Goal: Task Accomplishment & Management: Manage account settings

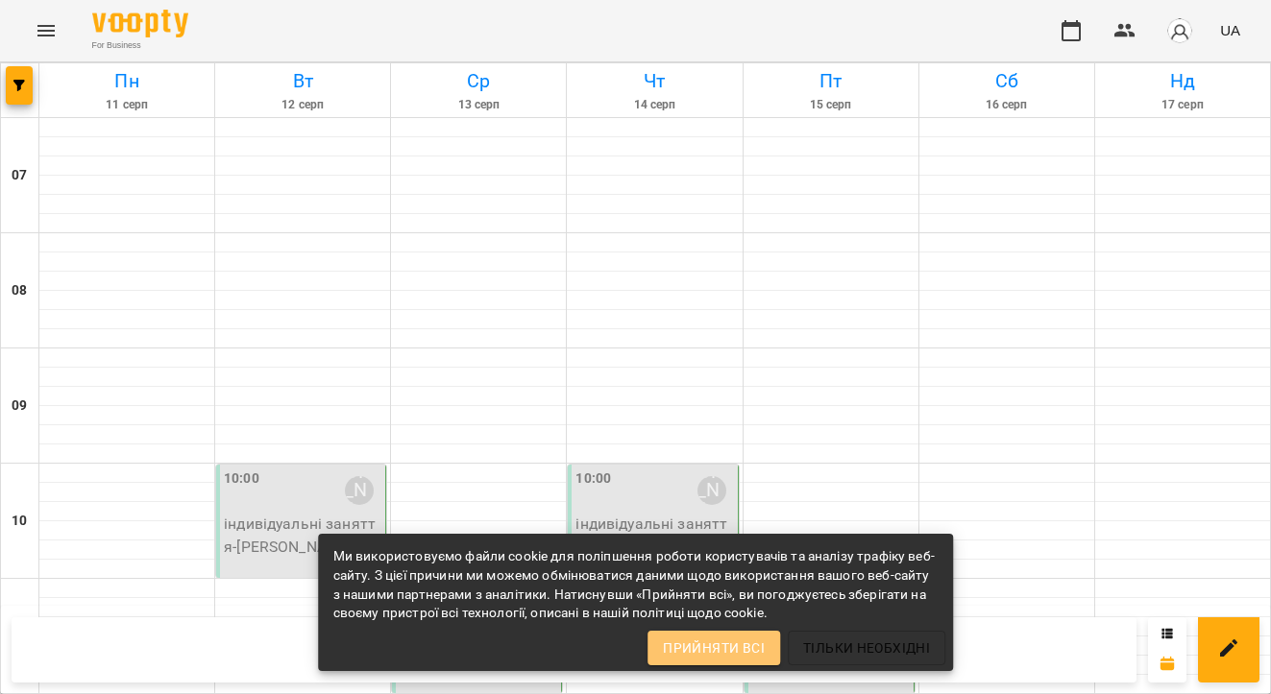
click at [744, 662] on button "Прийняти всі" at bounding box center [713, 648] width 133 height 35
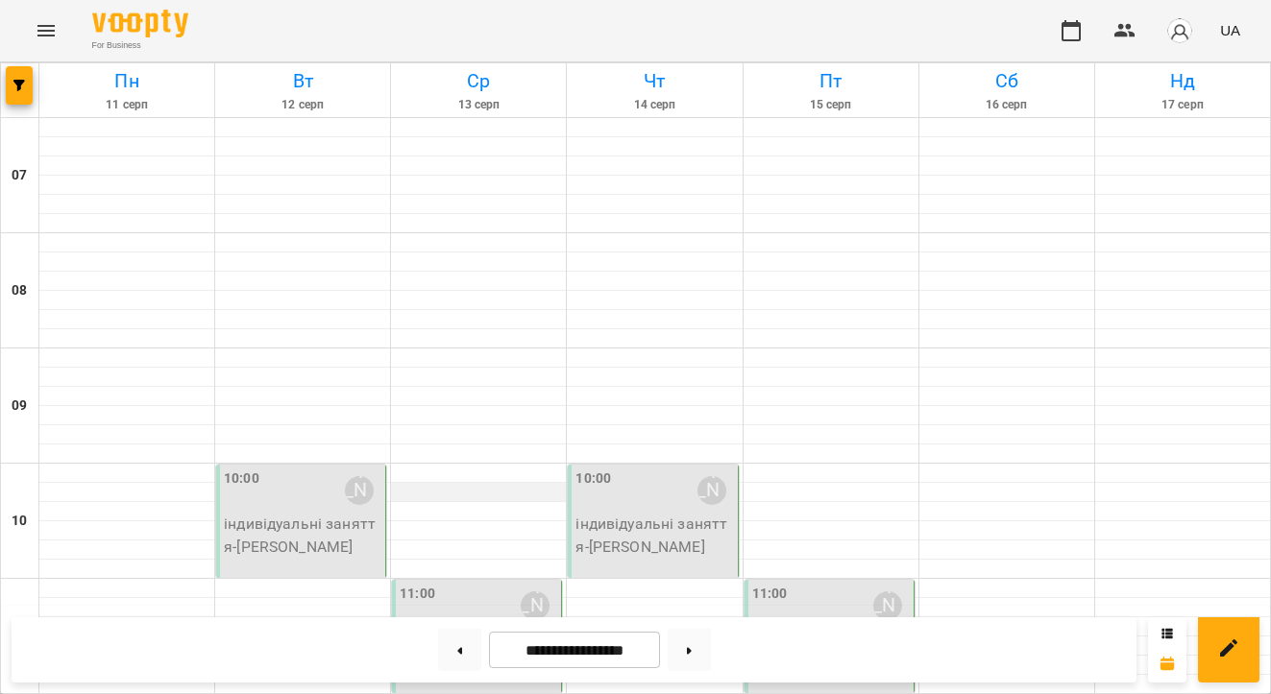
scroll to position [146, 0]
click at [457, 464] on div at bounding box center [478, 473] width 175 height 19
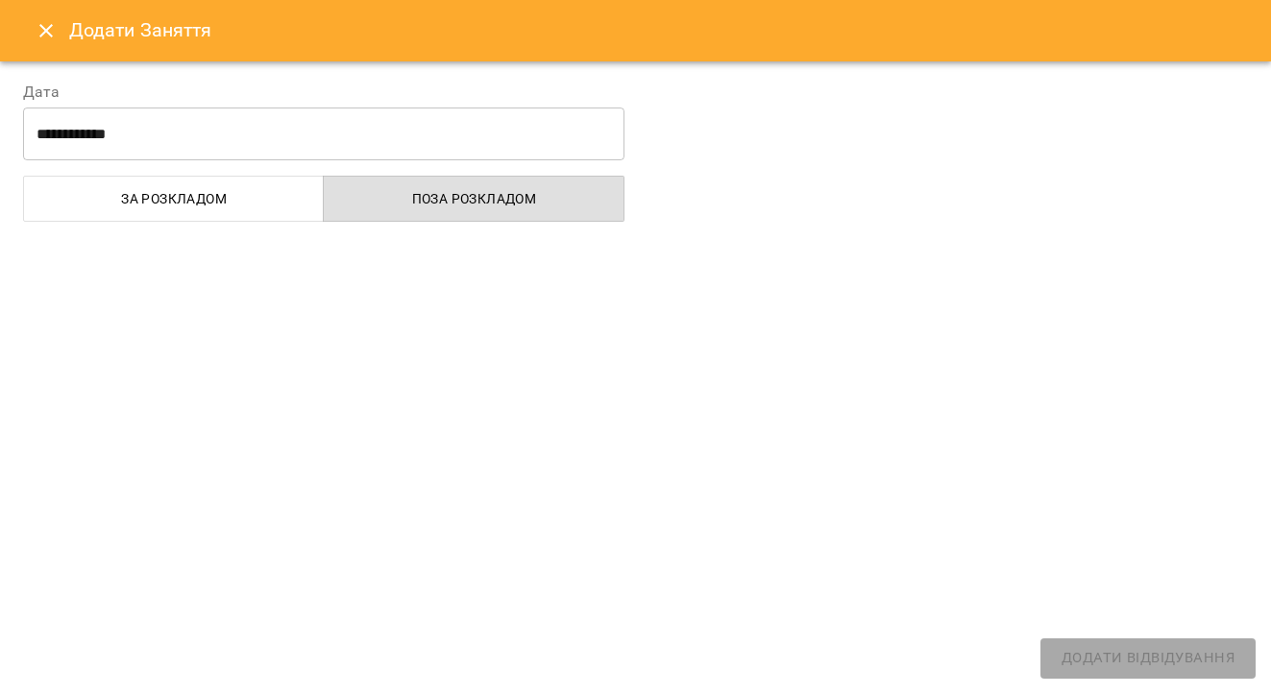
select select "**********"
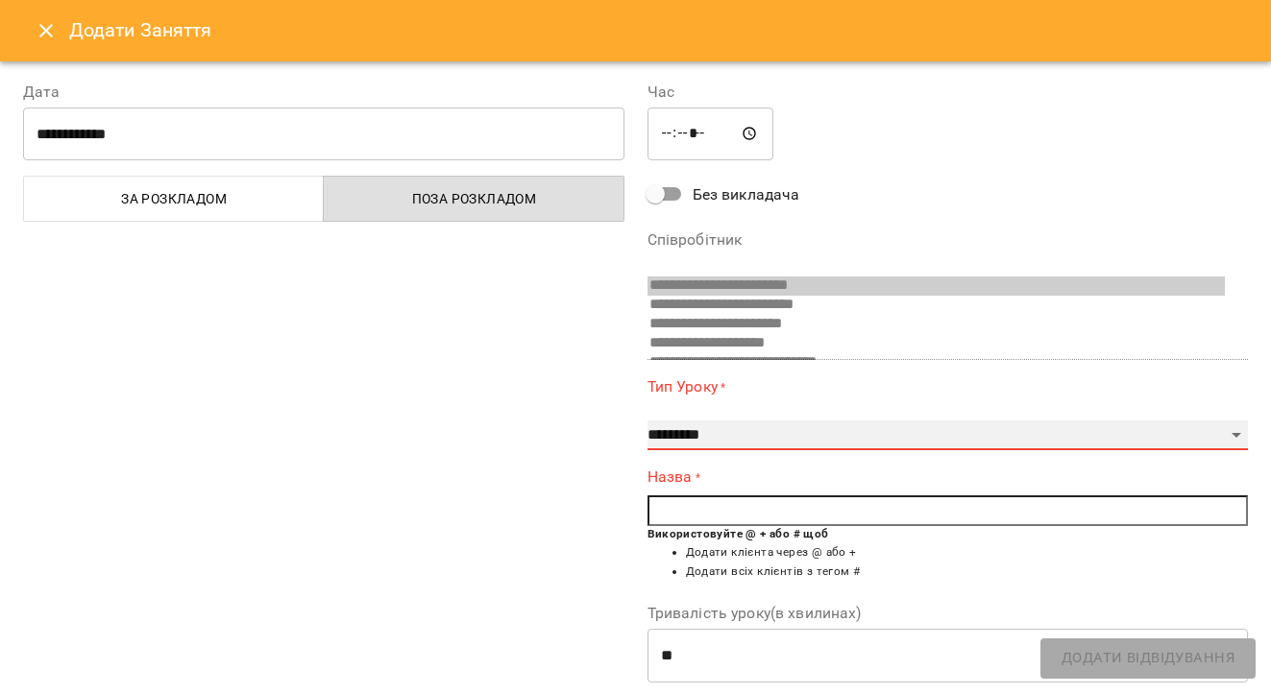
select select "**********"
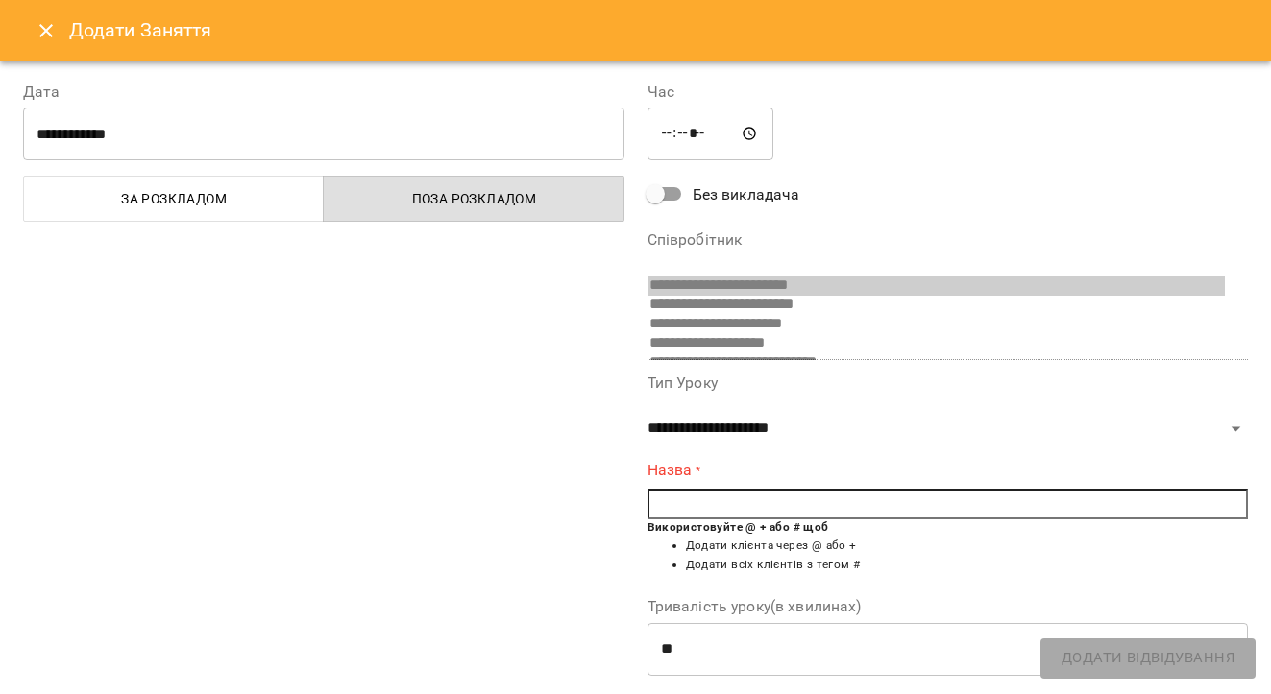
click at [741, 493] on input "text" at bounding box center [947, 504] width 601 height 31
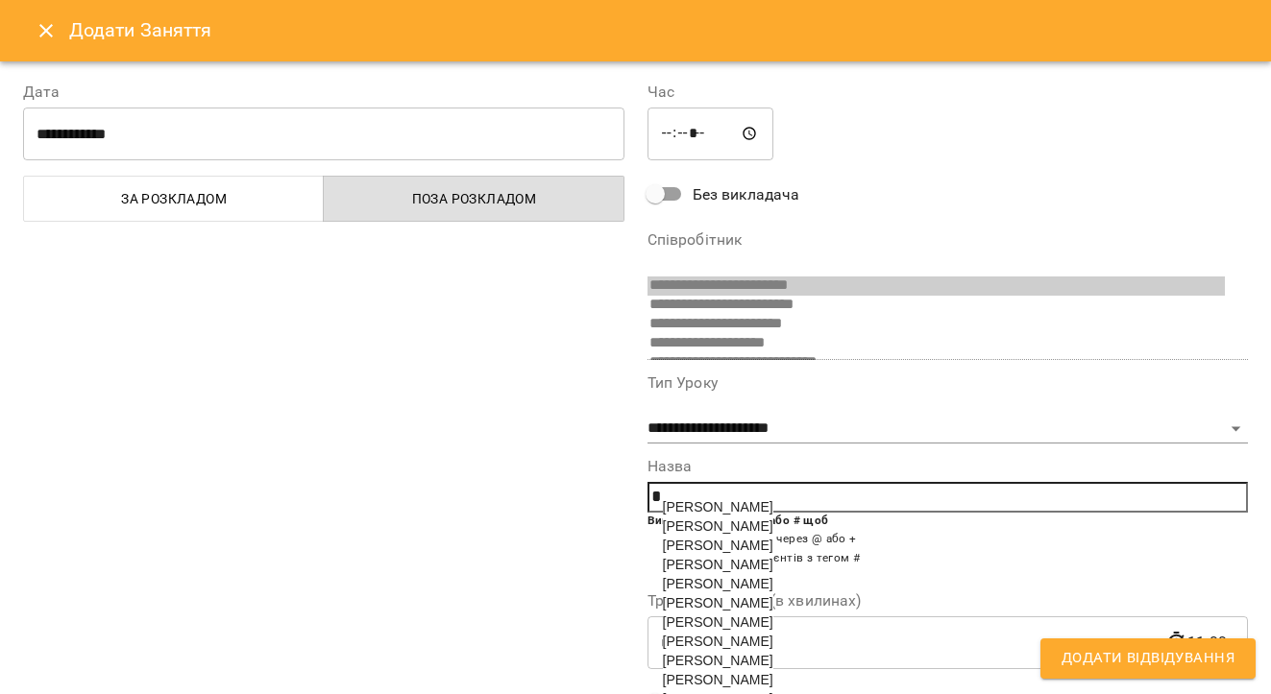
click at [701, 589] on span "[PERSON_NAME]" at bounding box center [718, 583] width 110 height 15
type input "**********"
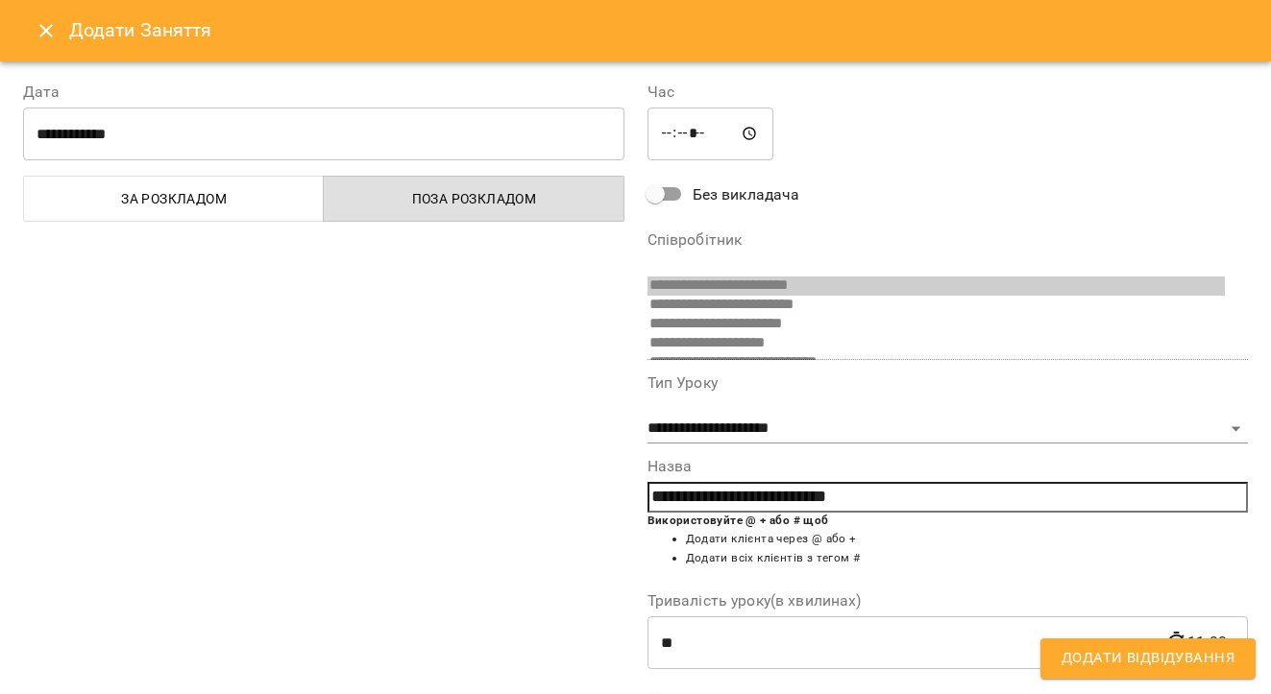
click at [1090, 667] on span "Додати Відвідування" at bounding box center [1147, 658] width 173 height 25
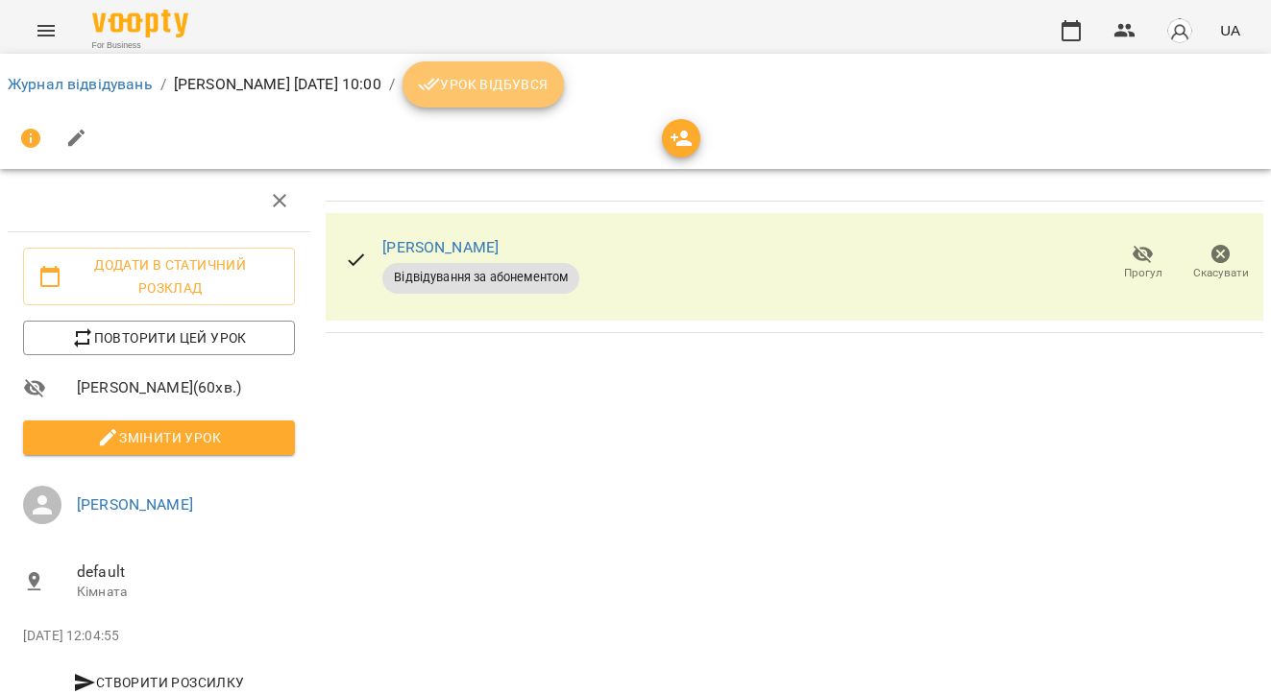
click at [564, 99] on button "Урок відбувся" at bounding box center [482, 84] width 161 height 46
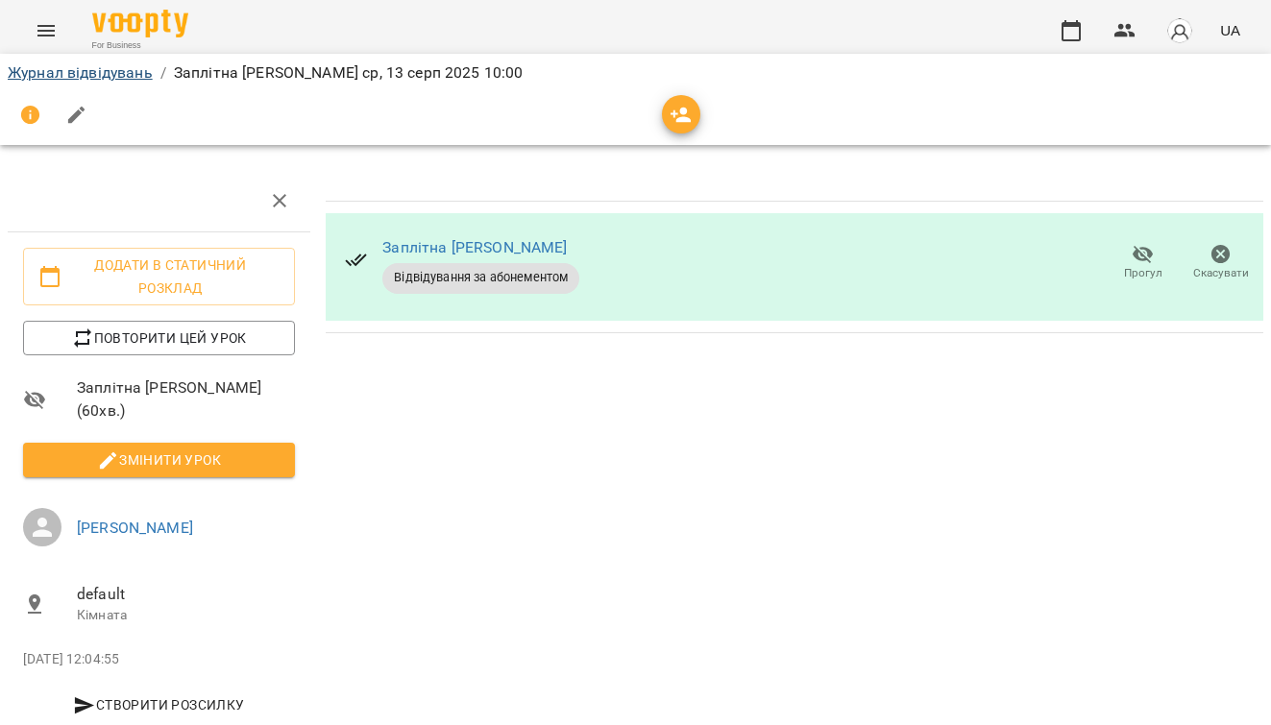
click at [103, 71] on link "Журнал відвідувань" at bounding box center [80, 72] width 145 height 18
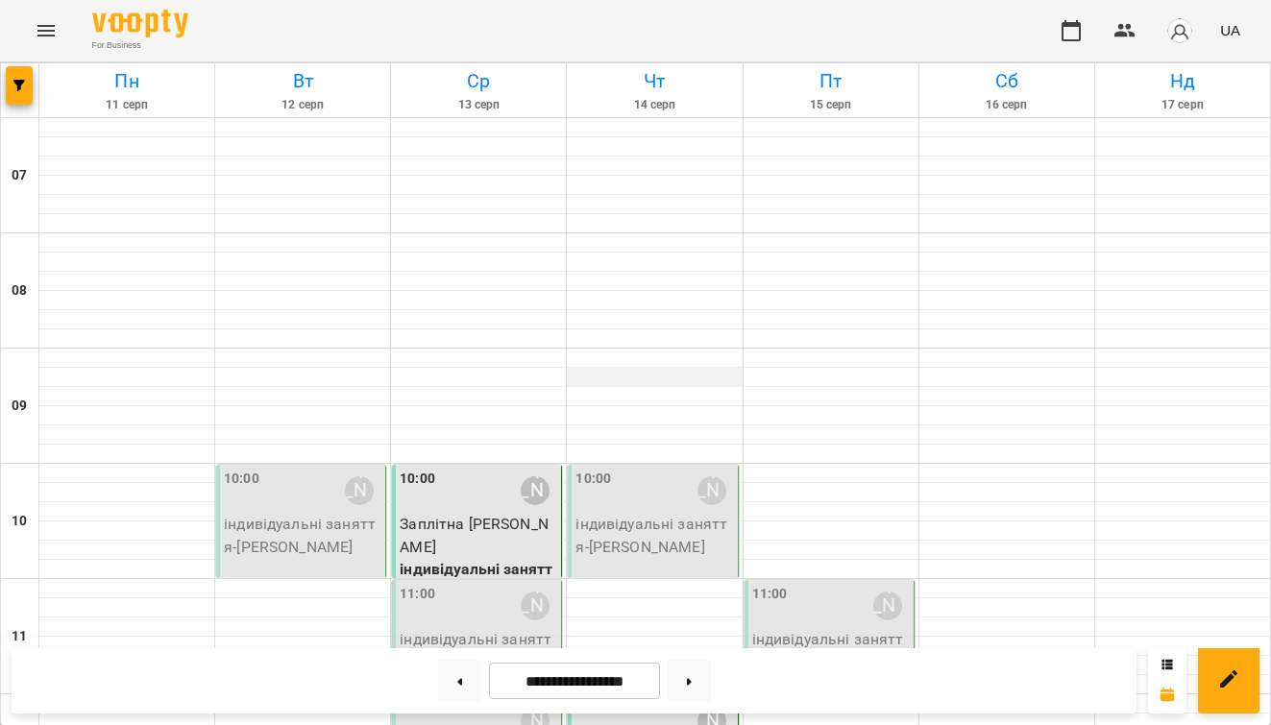
scroll to position [451, 0]
click at [497, 584] on div "11:00 Мартович Марта Андріївна" at bounding box center [477, 606] width 157 height 44
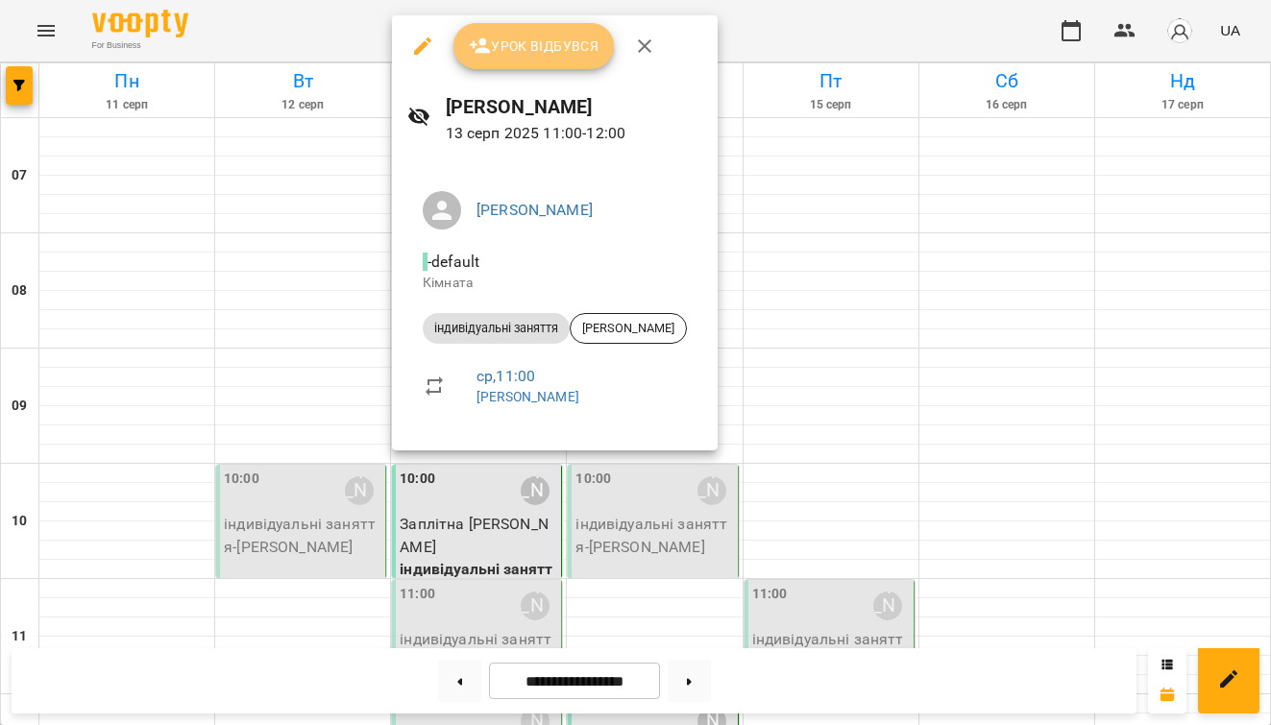
click at [505, 61] on button "Урок відбувся" at bounding box center [533, 46] width 161 height 46
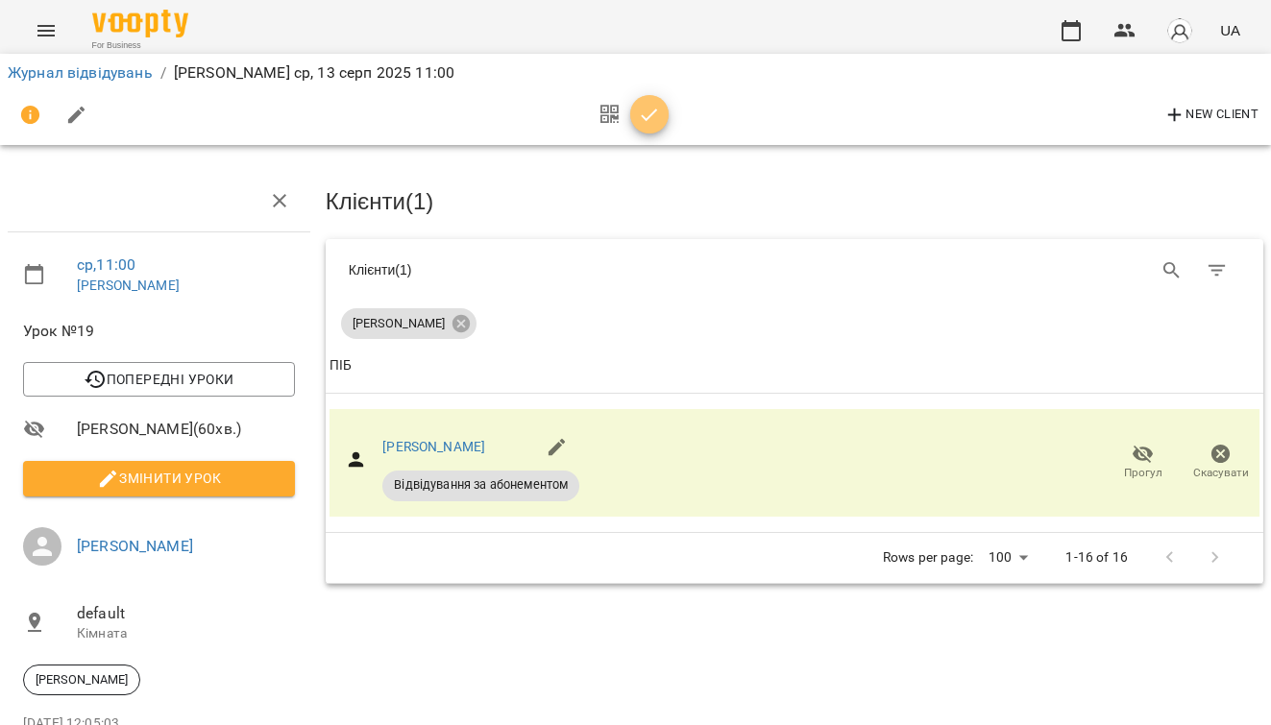
click at [652, 127] on icon "button" at bounding box center [649, 115] width 23 height 23
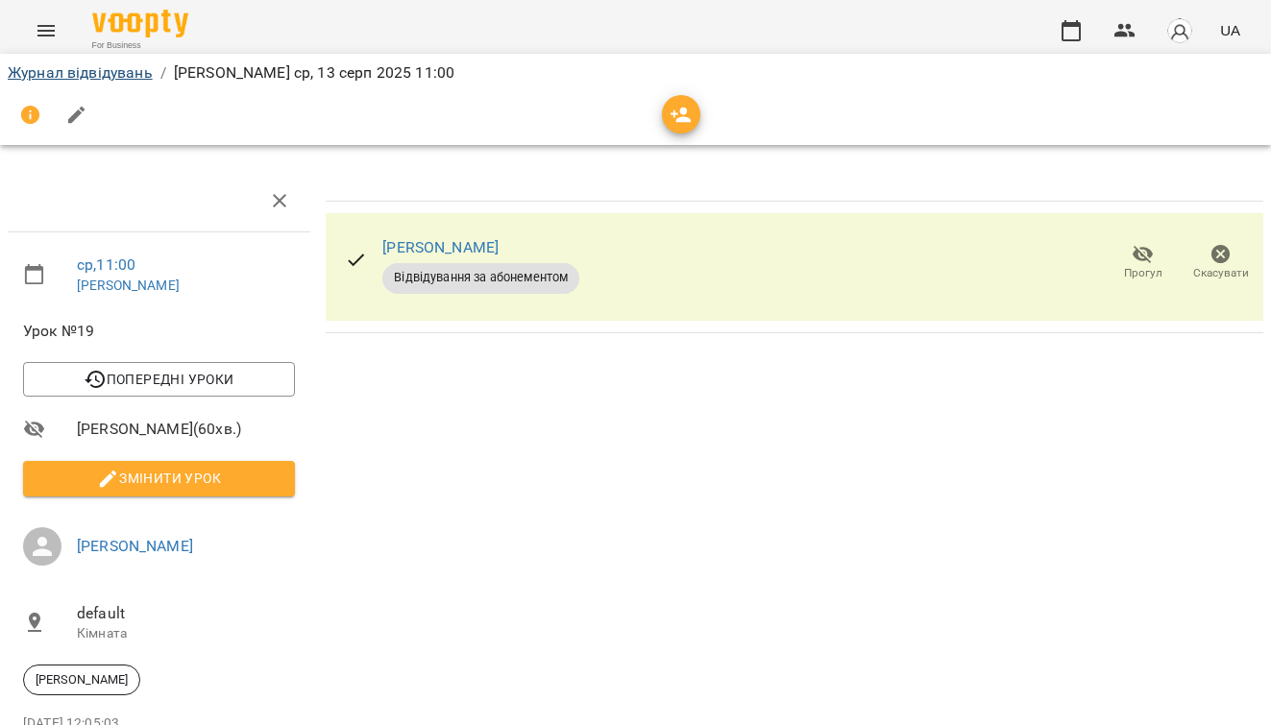
click at [93, 65] on link "Журнал відвідувань" at bounding box center [80, 72] width 145 height 18
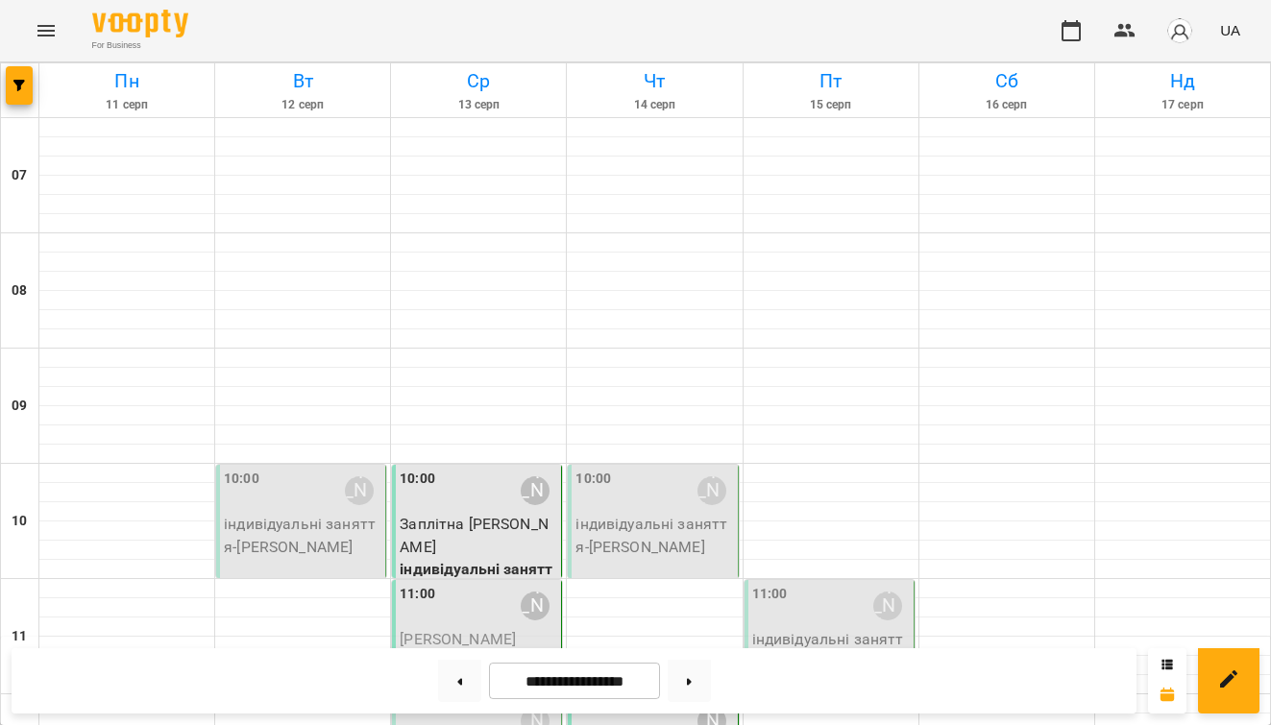
scroll to position [809, 0]
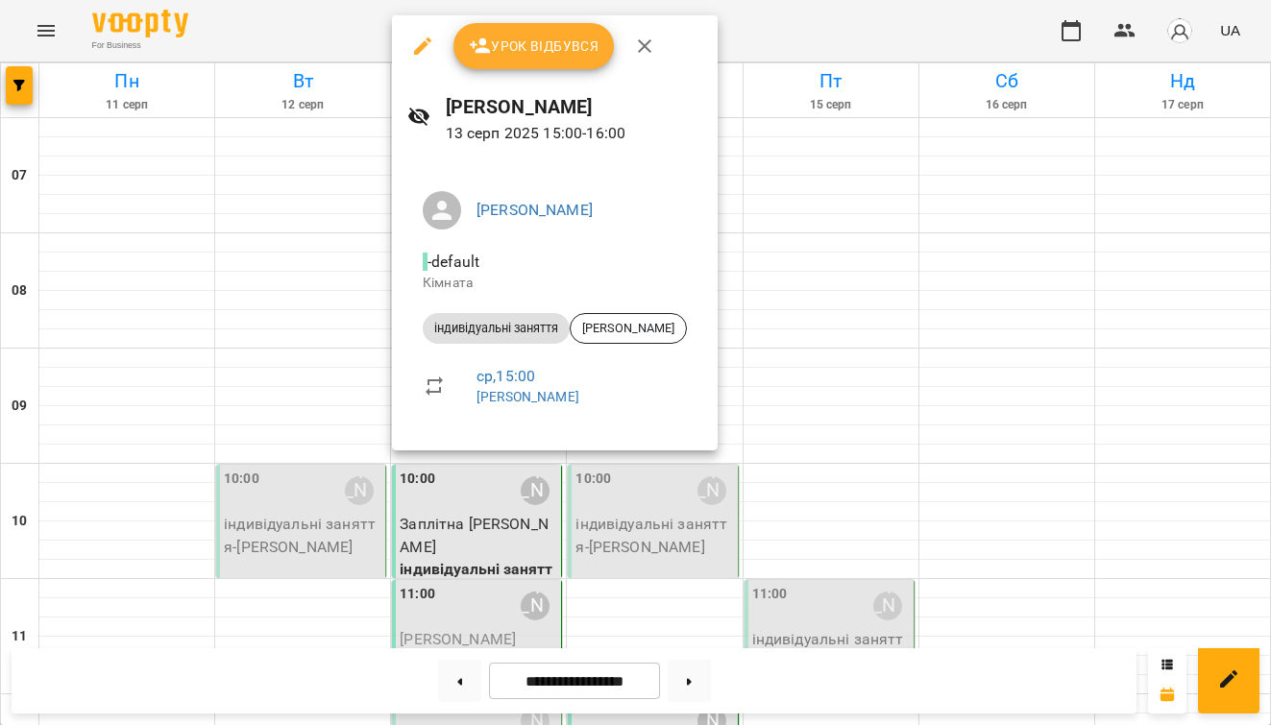
click at [571, 58] on button "Урок відбувся" at bounding box center [533, 46] width 161 height 46
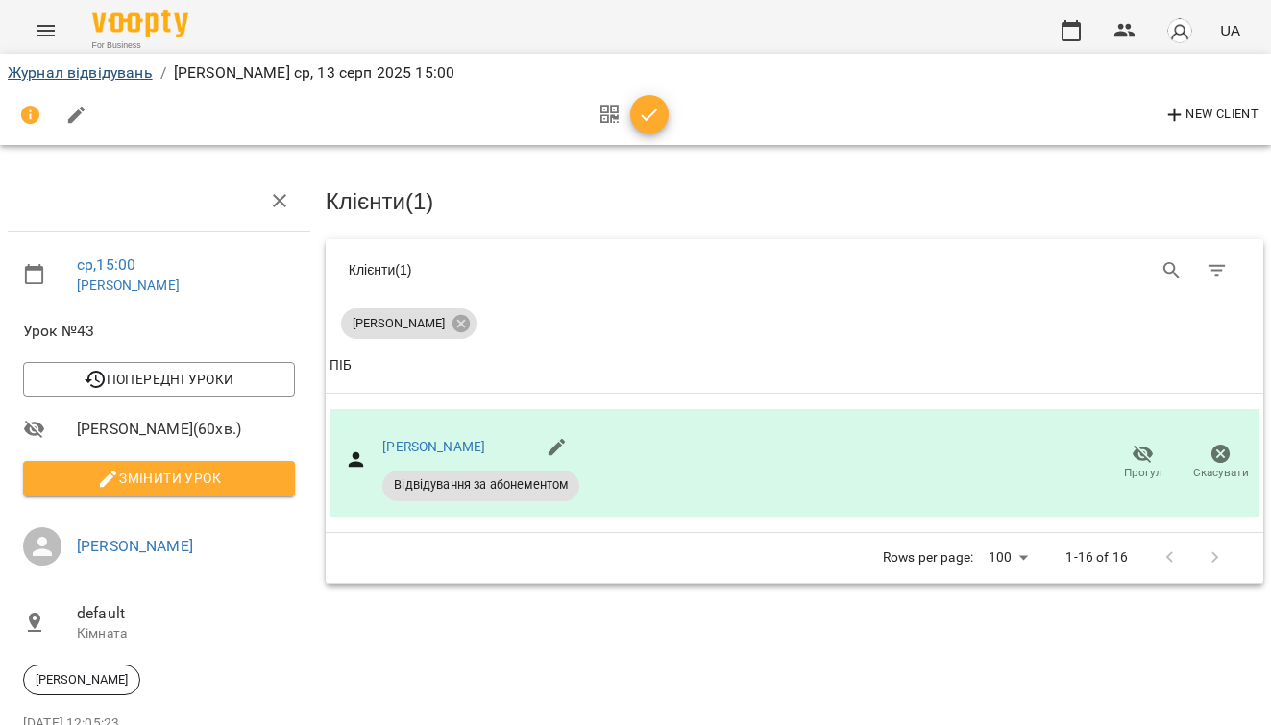
click at [59, 69] on link "Журнал відвідувань" at bounding box center [80, 72] width 145 height 18
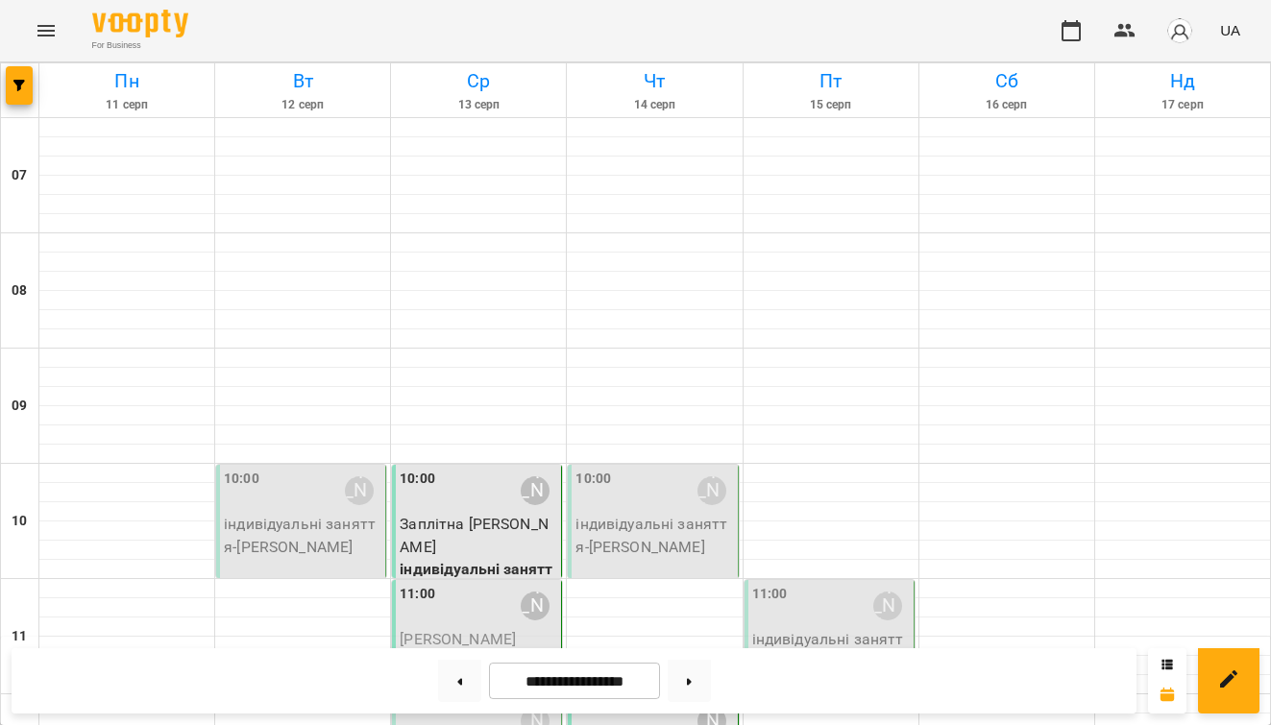
scroll to position [850, 0]
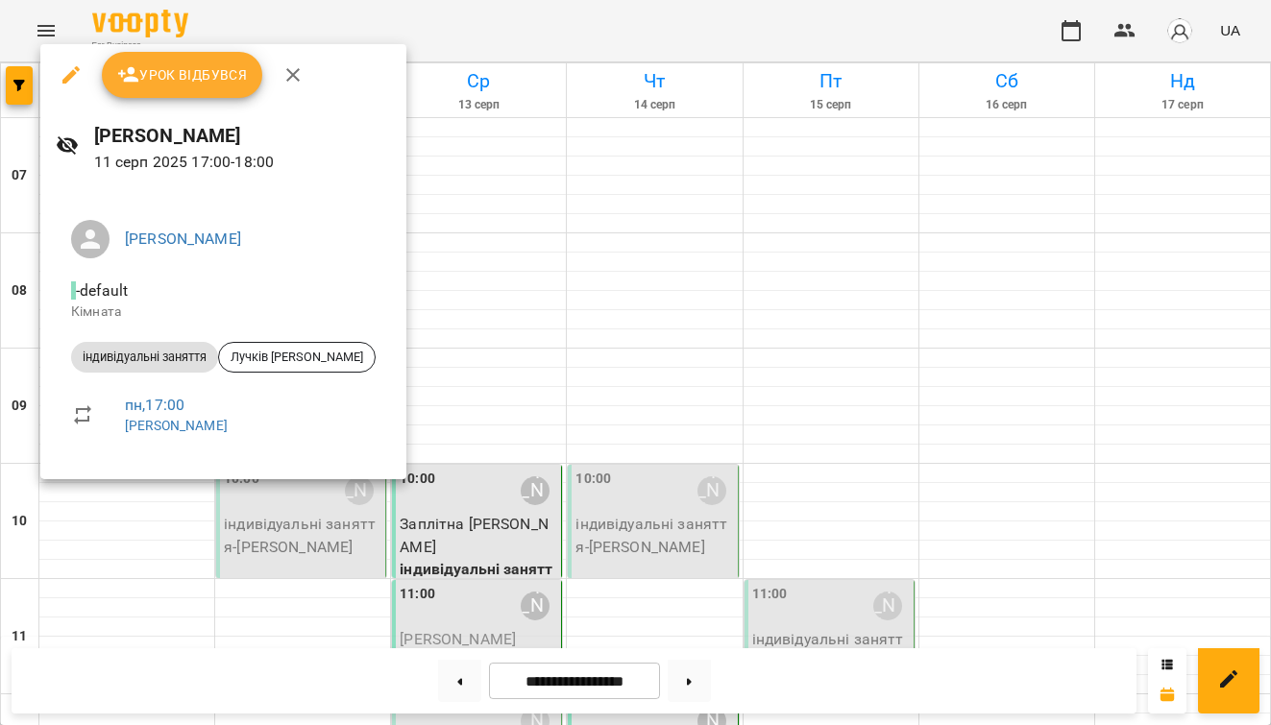
click at [48, 28] on div at bounding box center [635, 362] width 1271 height 725
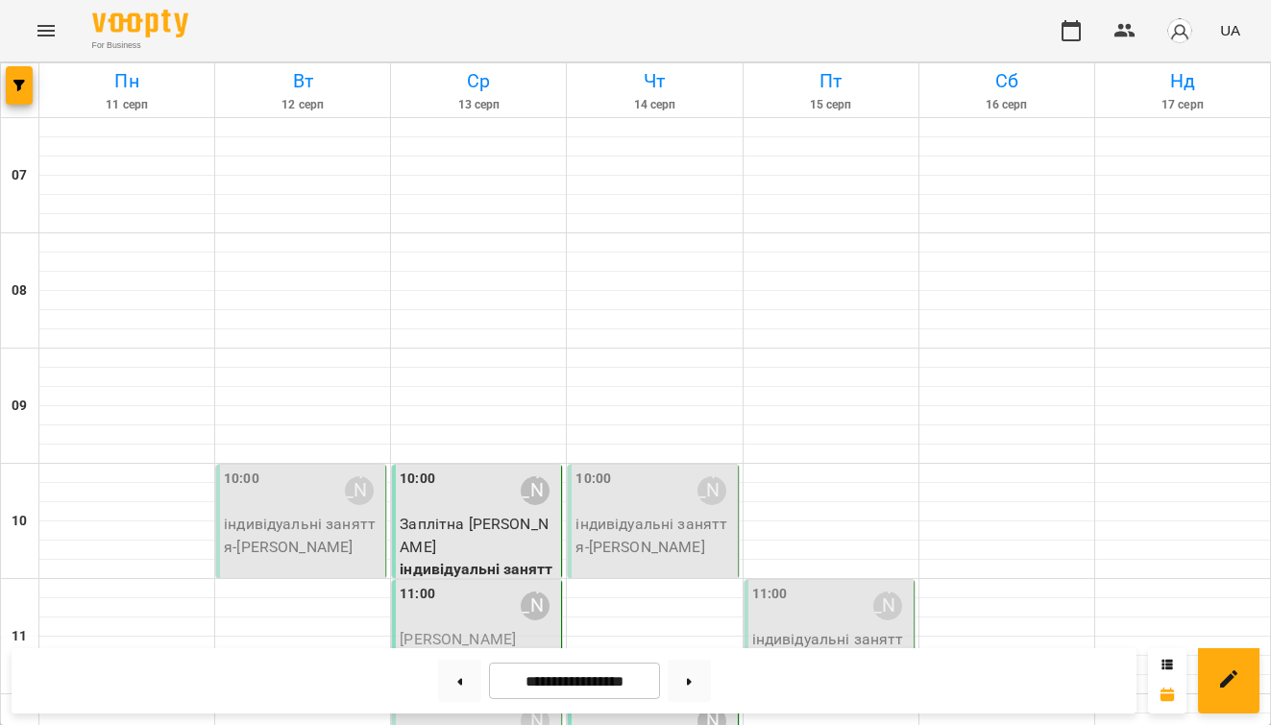
click at [48, 31] on icon "Menu" at bounding box center [46, 30] width 23 height 23
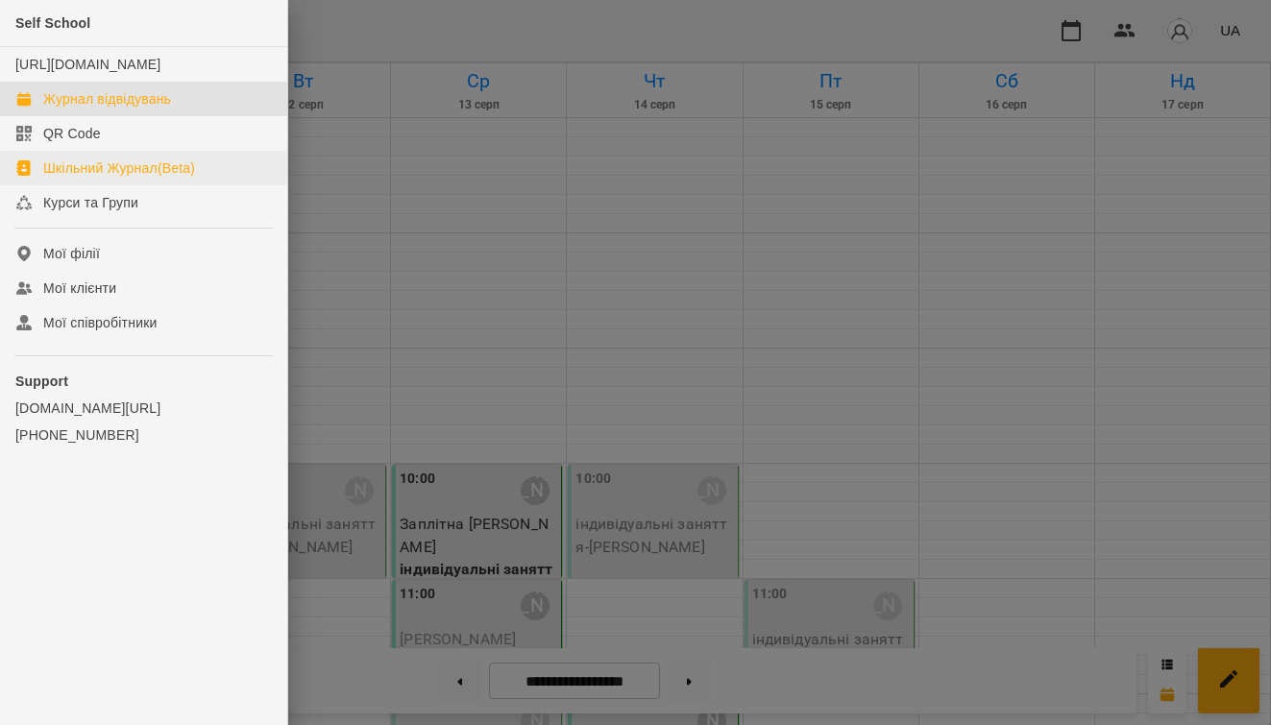
click at [139, 178] on div "Шкільний Журнал(Beta)" at bounding box center [119, 167] width 152 height 19
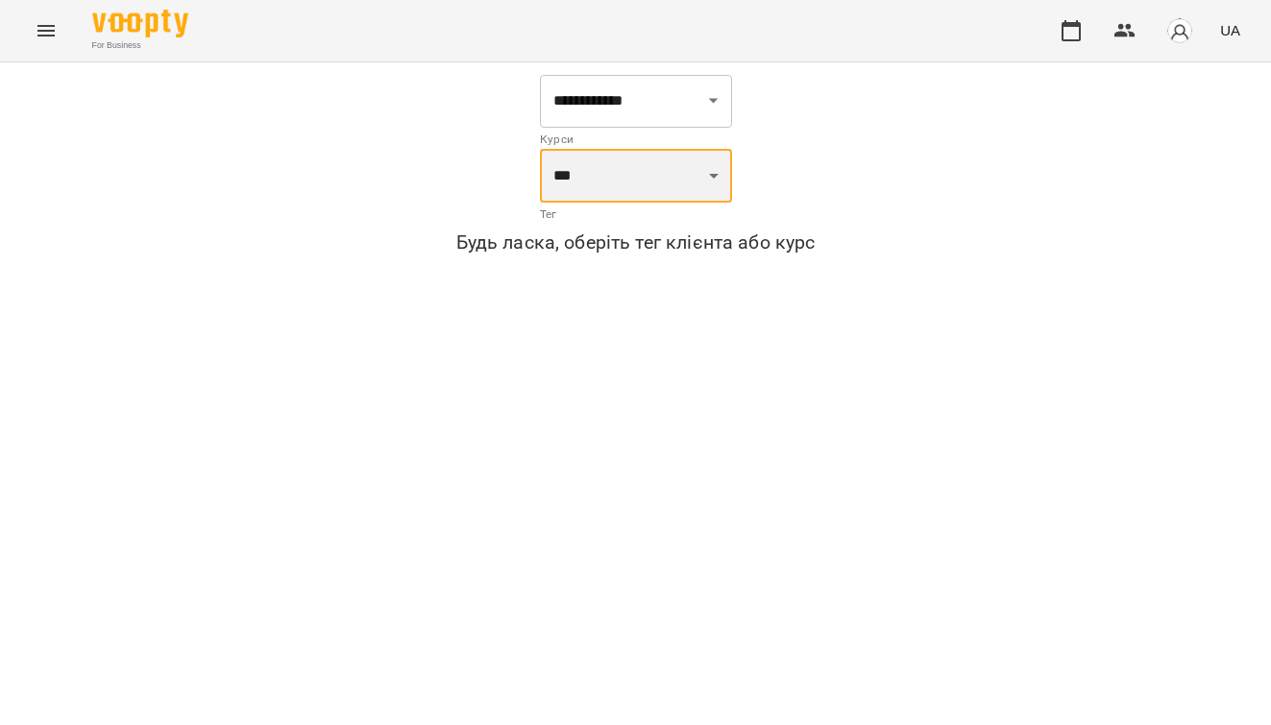
select select "***"
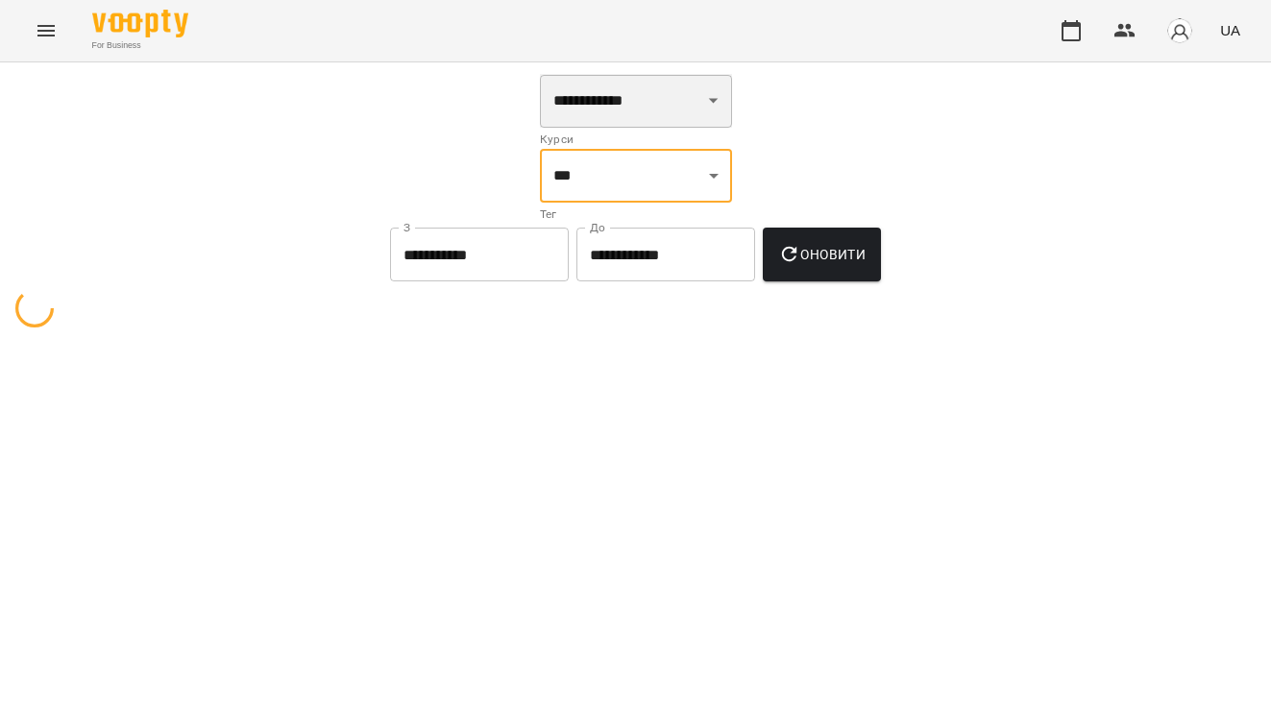
click at [649, 114] on select "**********" at bounding box center [636, 101] width 192 height 54
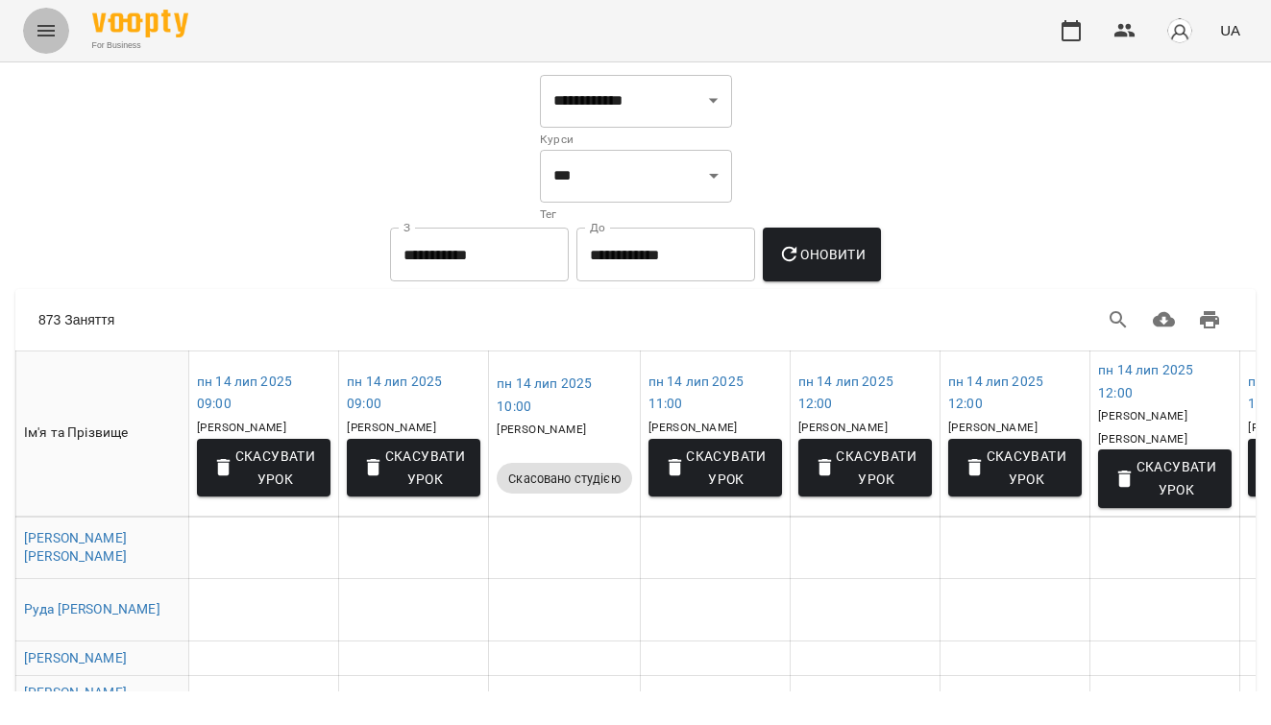
click at [55, 34] on icon "Menu" at bounding box center [46, 30] width 23 height 23
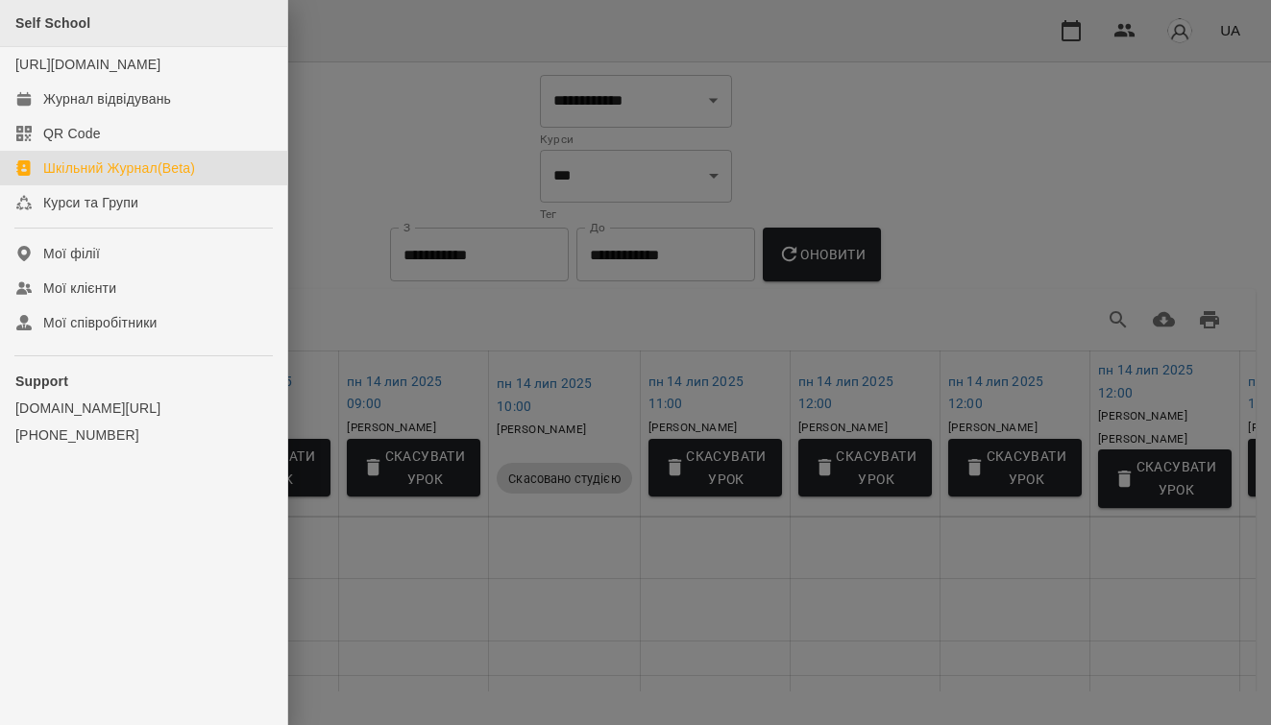
click at [56, 37] on div "Self School" at bounding box center [143, 23] width 287 height 47
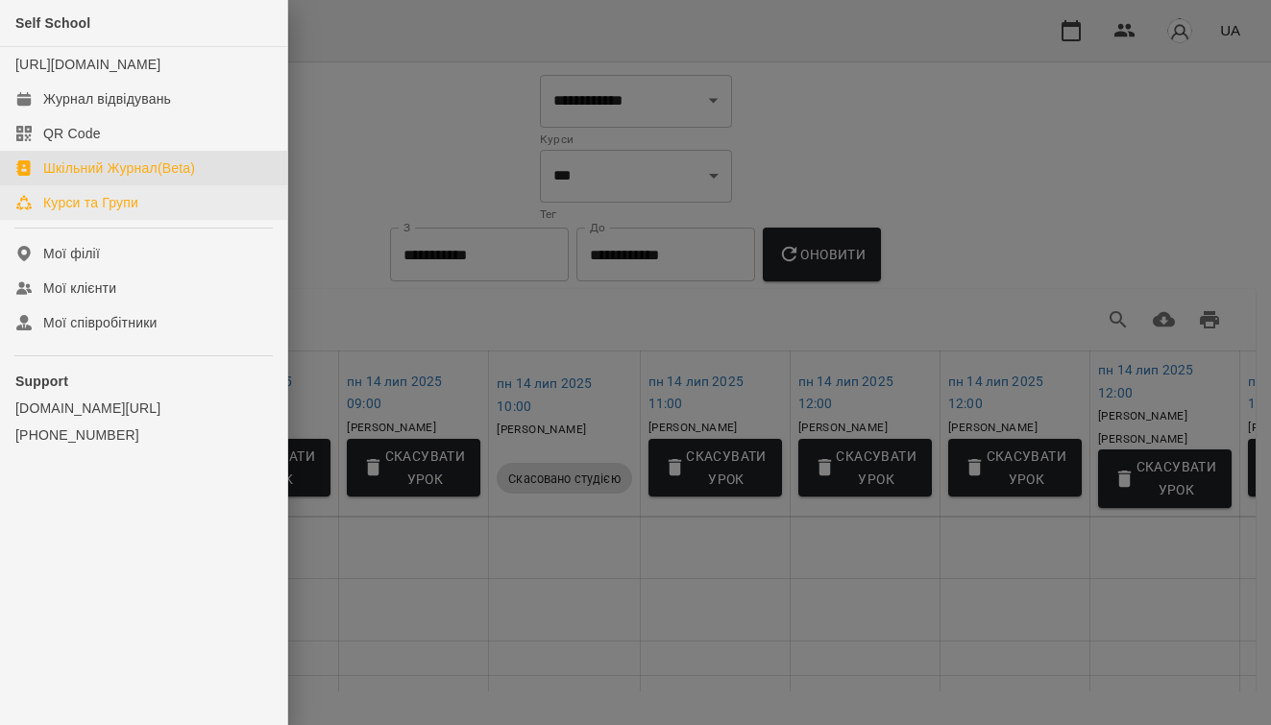
click at [188, 220] on link "Курси та Групи" at bounding box center [143, 202] width 287 height 35
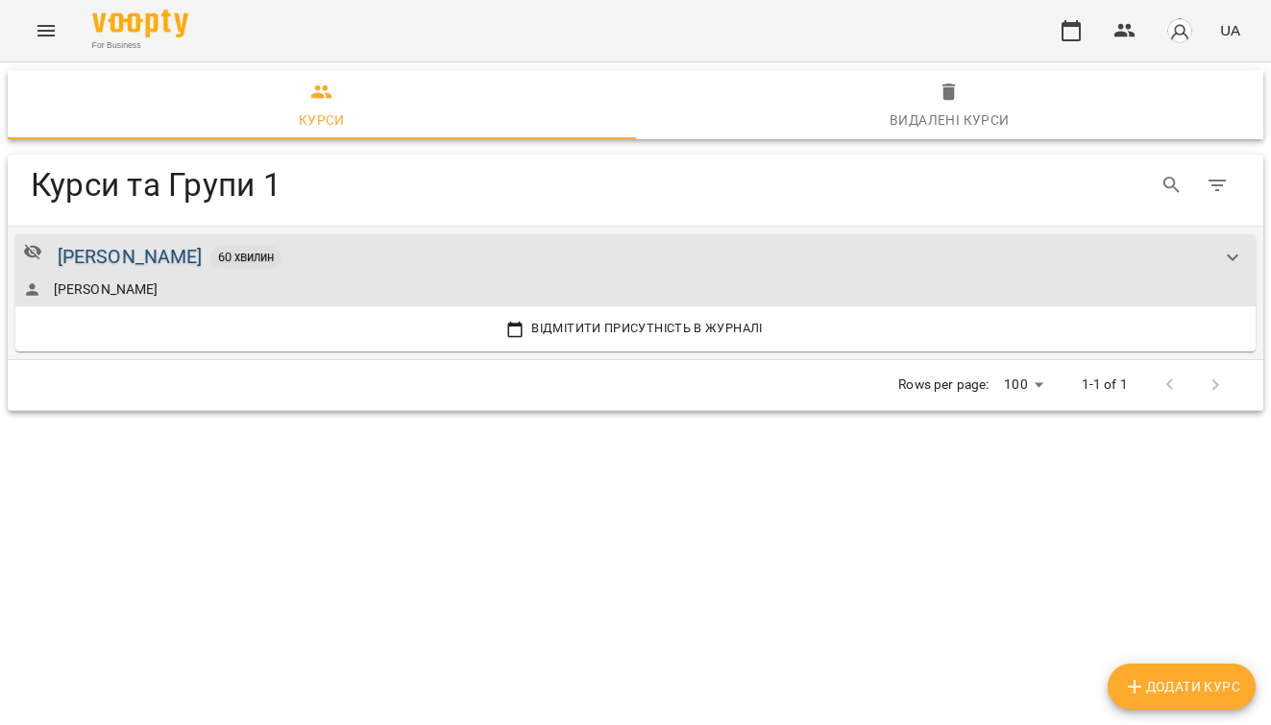
click at [203, 247] on div "Мартович Валентина Миколаївна" at bounding box center [130, 257] width 145 height 30
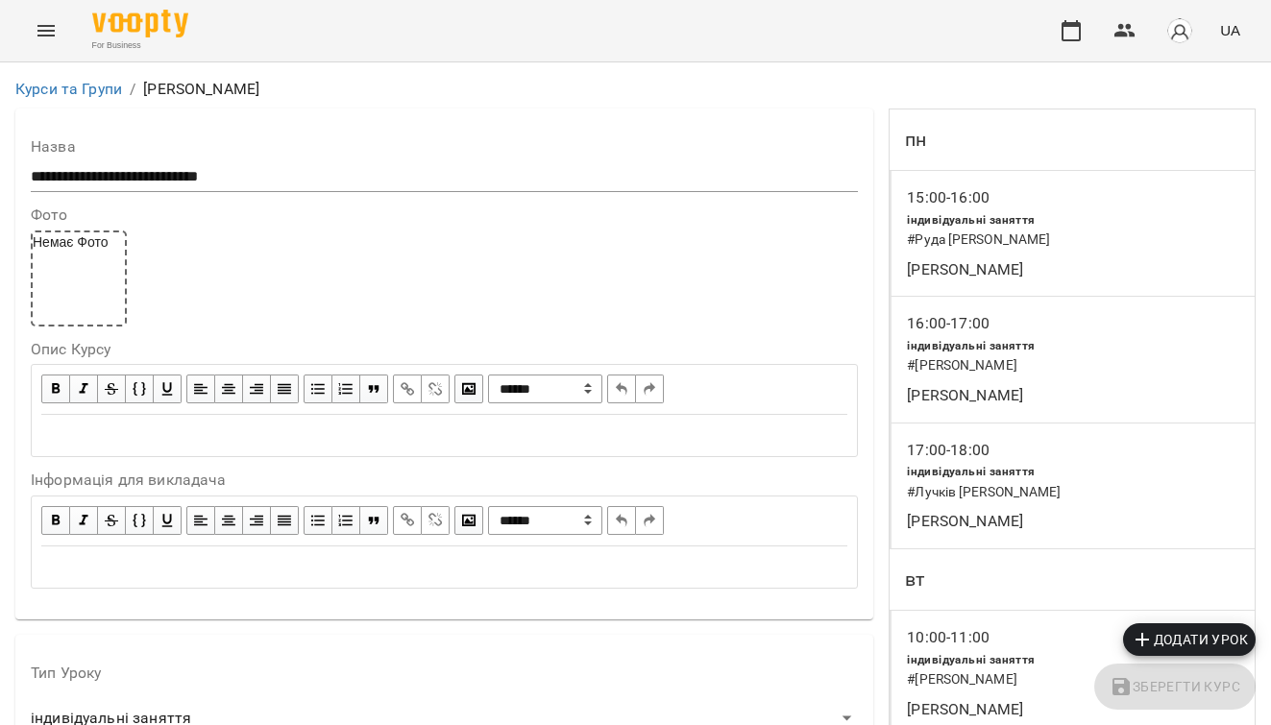
click at [67, 297] on div "Немає Фото" at bounding box center [79, 278] width 96 height 96
type input "**********"
click at [49, 37] on icon "Menu" at bounding box center [46, 30] width 23 height 23
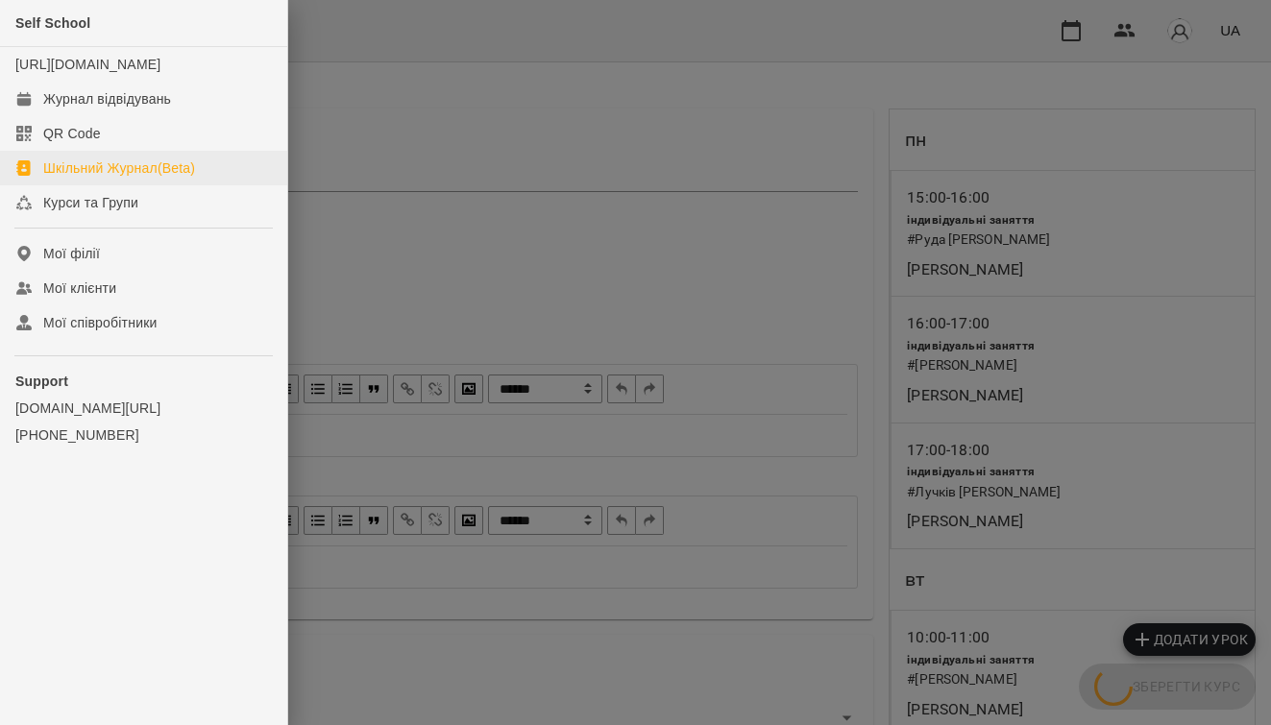
click at [134, 178] on div "Шкільний Журнал(Beta)" at bounding box center [119, 167] width 152 height 19
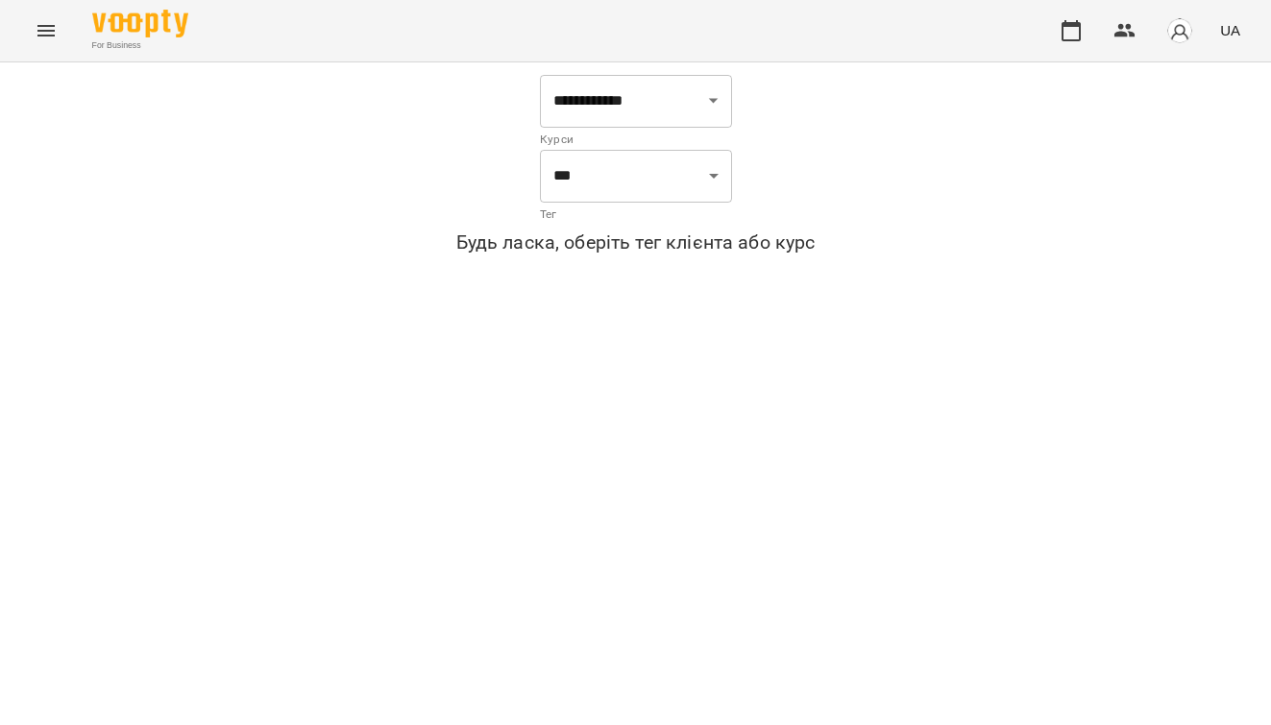
click at [50, 21] on icon "Menu" at bounding box center [46, 30] width 23 height 23
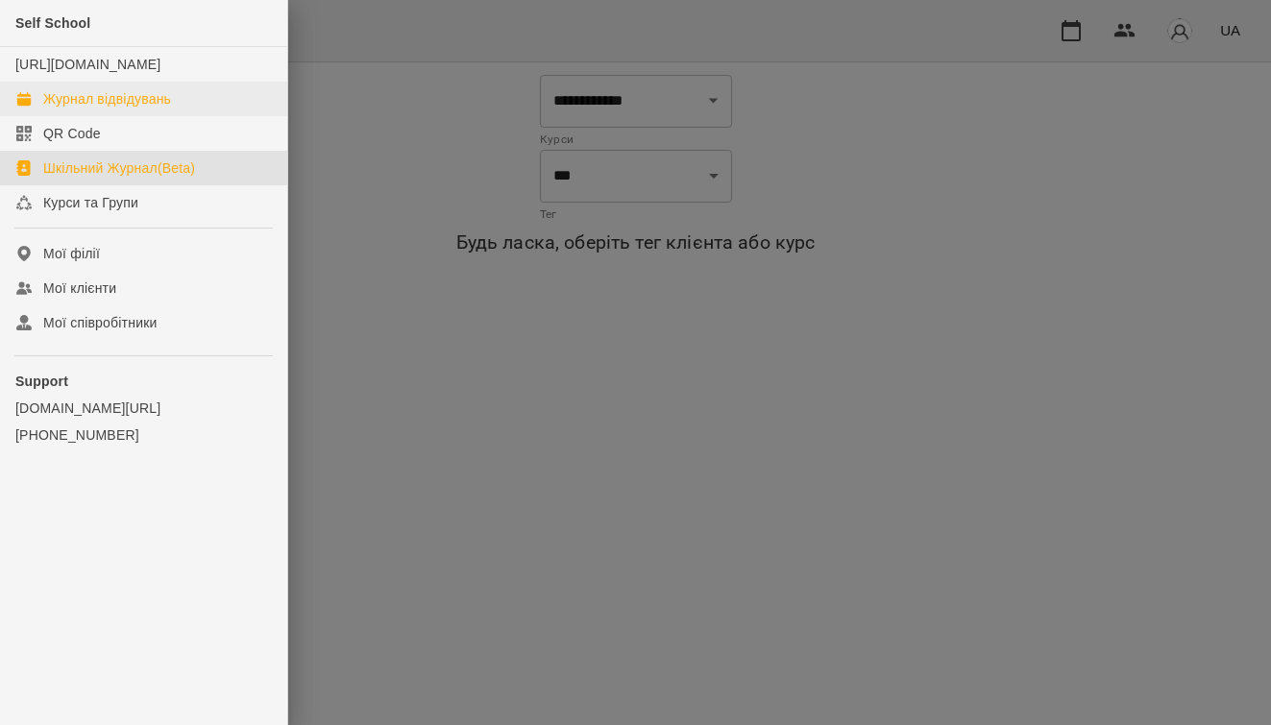
click at [61, 109] on div "Журнал відвідувань" at bounding box center [107, 98] width 128 height 19
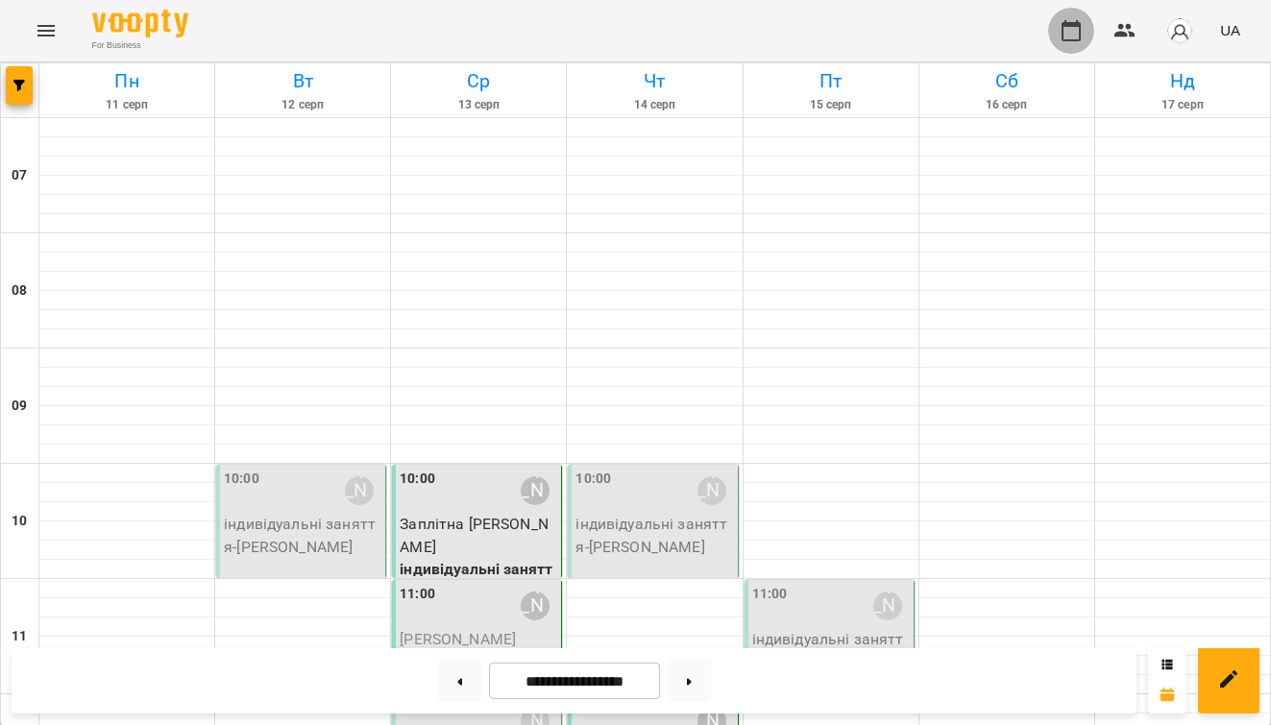
click at [1075, 18] on button "button" at bounding box center [1071, 31] width 46 height 46
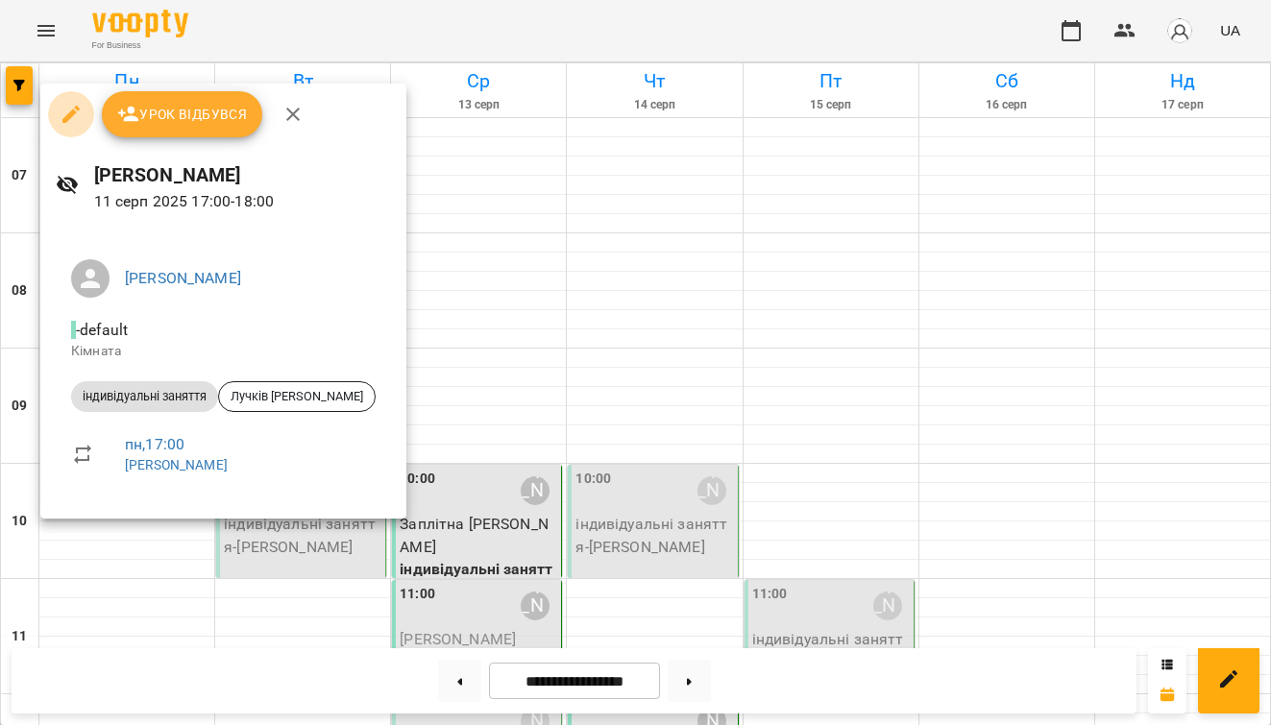
click at [65, 117] on icon "button" at bounding box center [70, 114] width 17 height 17
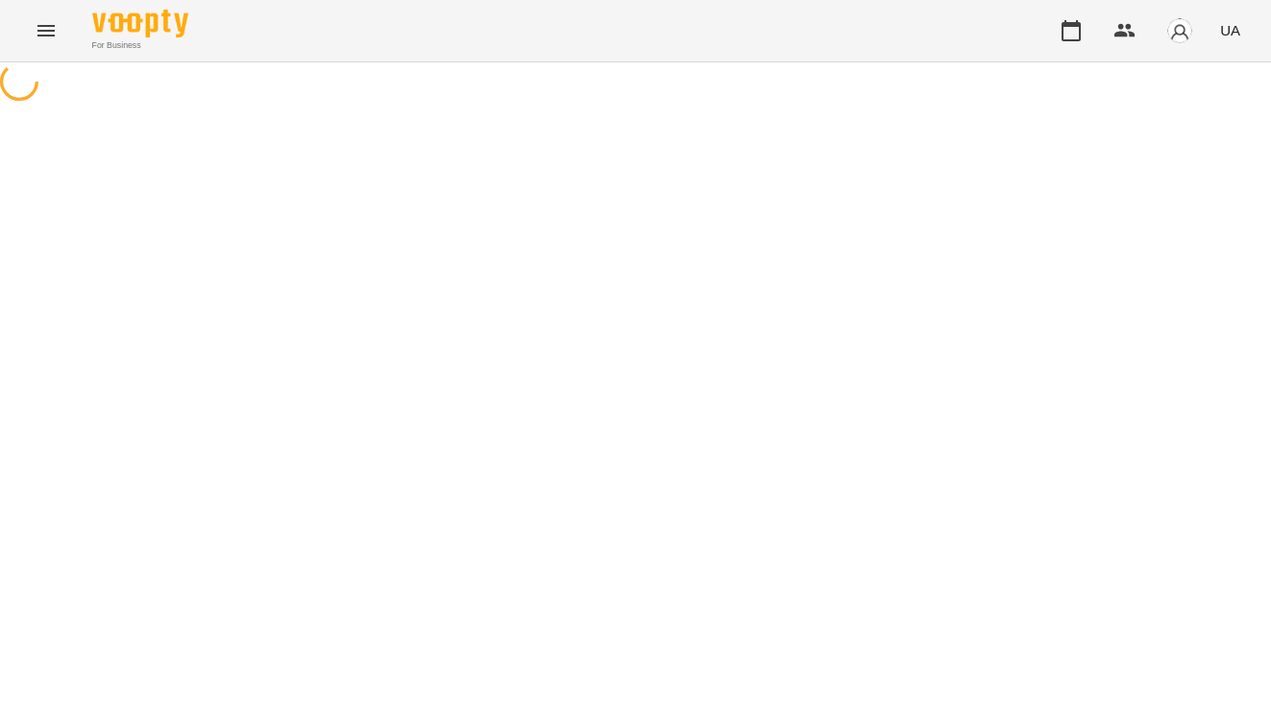
select select "**********"
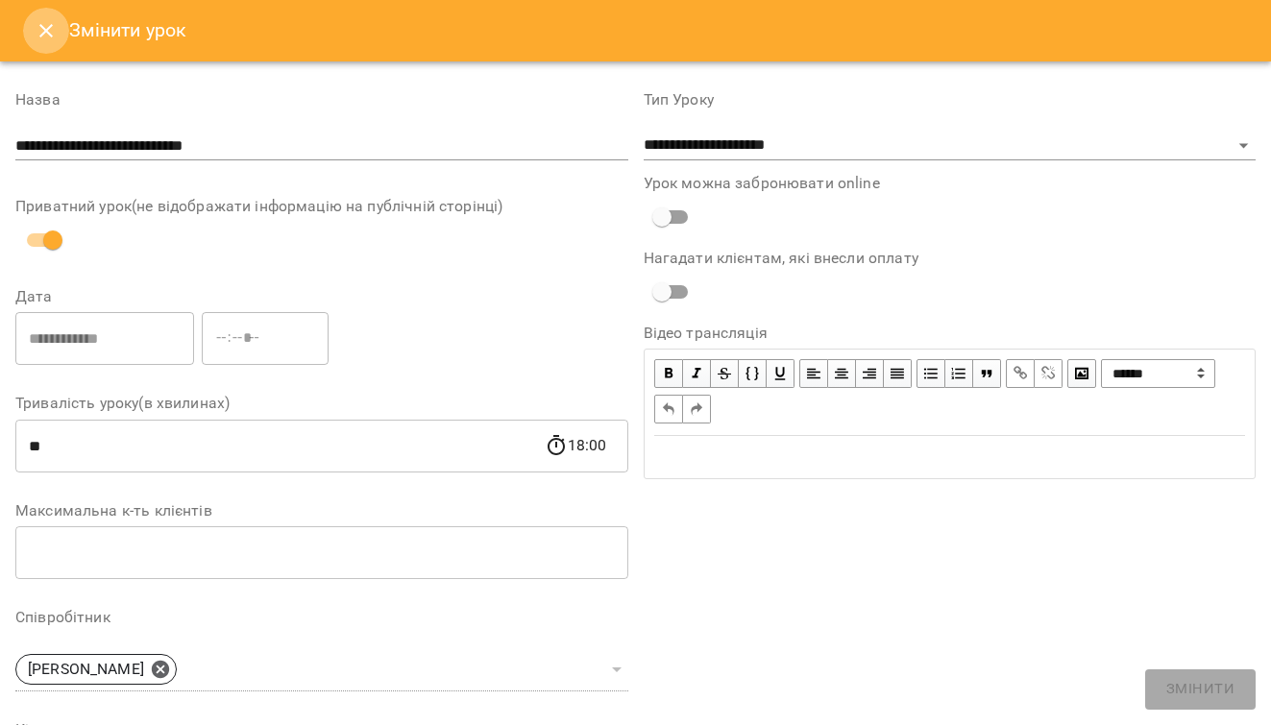
click at [39, 42] on button "Close" at bounding box center [46, 31] width 46 height 46
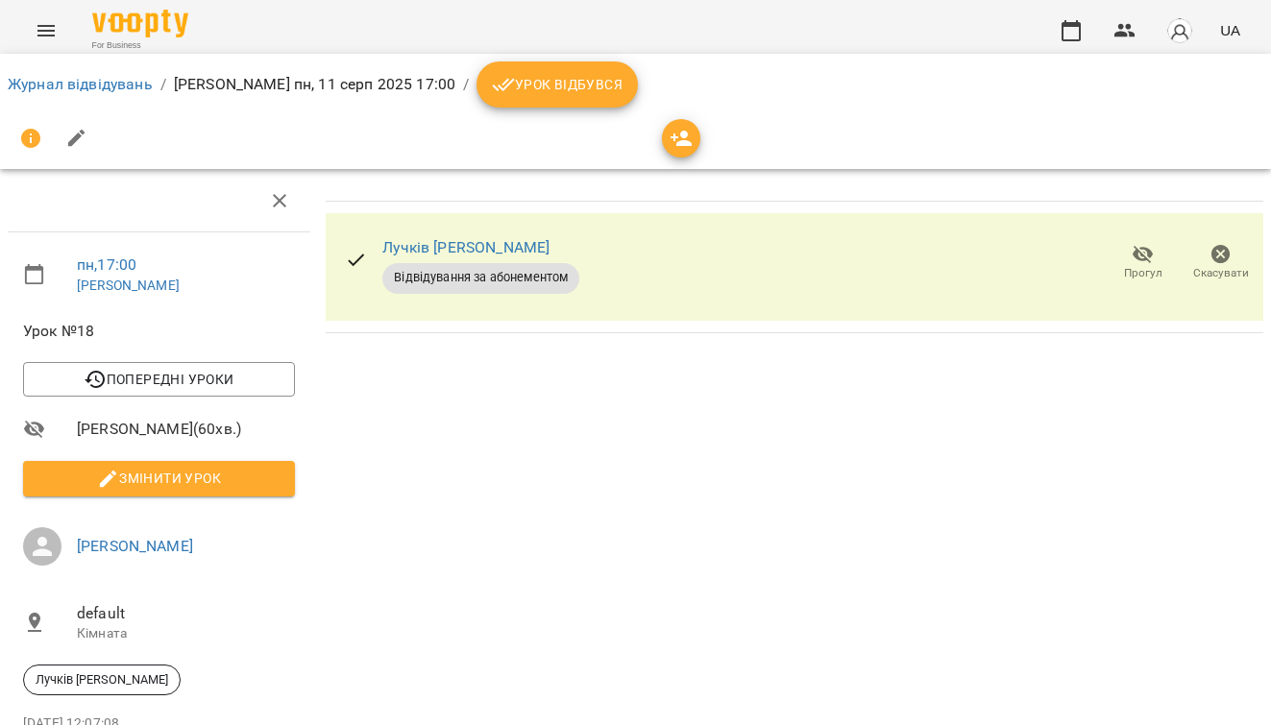
click at [1208, 269] on span "Скасувати" at bounding box center [1221, 273] width 56 height 16
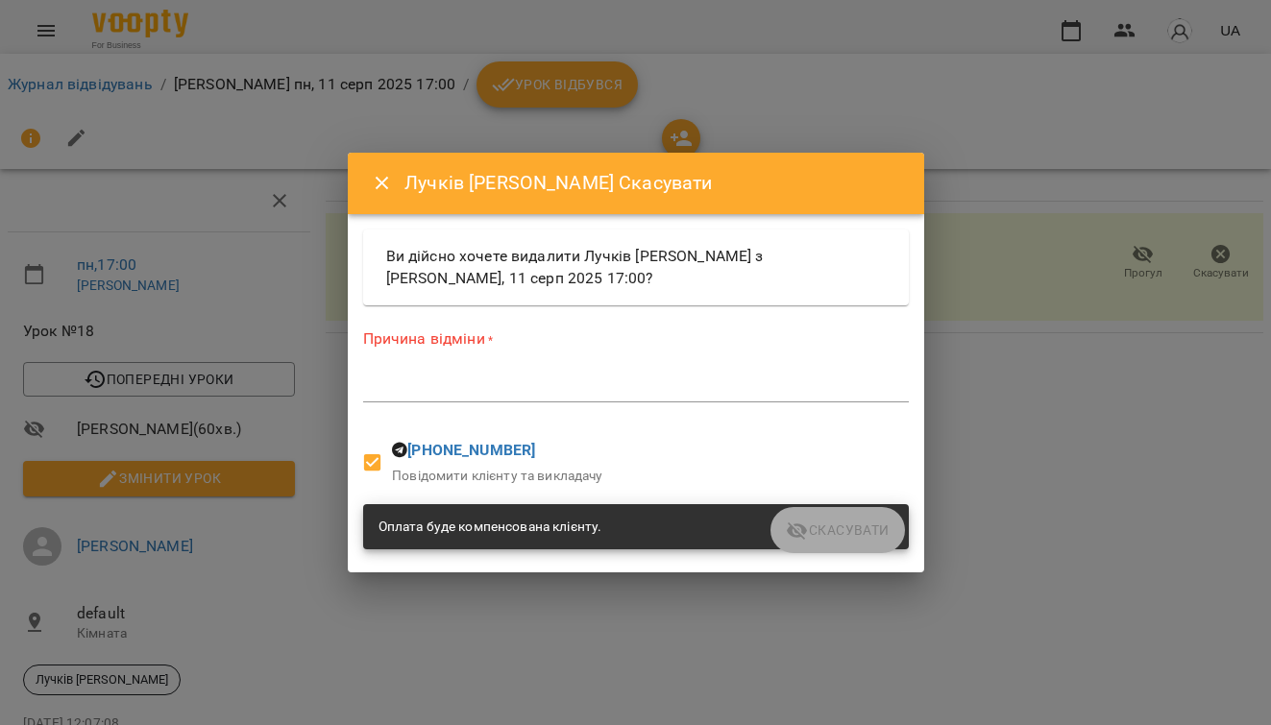
click at [452, 474] on p "Повідомити клієнту та викладачу" at bounding box center [497, 476] width 211 height 19
click at [384, 184] on icon "Close" at bounding box center [381, 183] width 13 height 13
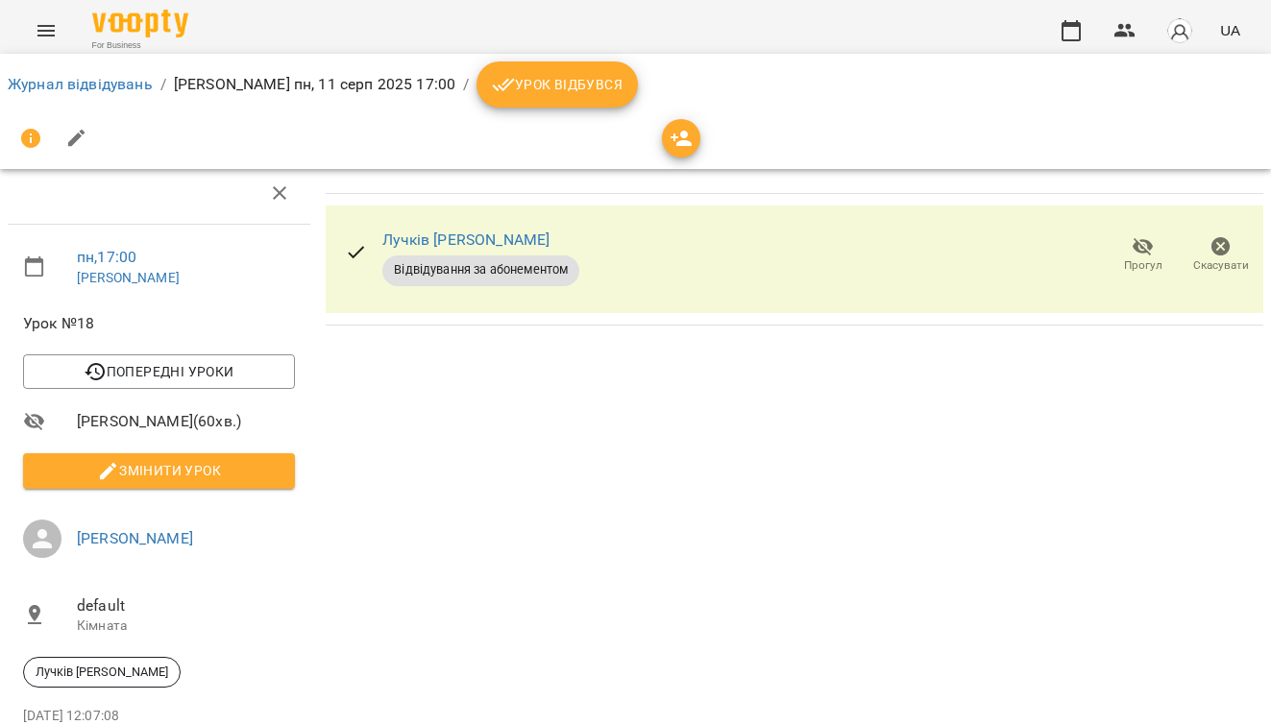
scroll to position [118, 0]
click at [245, 459] on span "Змінити урок" at bounding box center [158, 470] width 241 height 23
select select "**********"
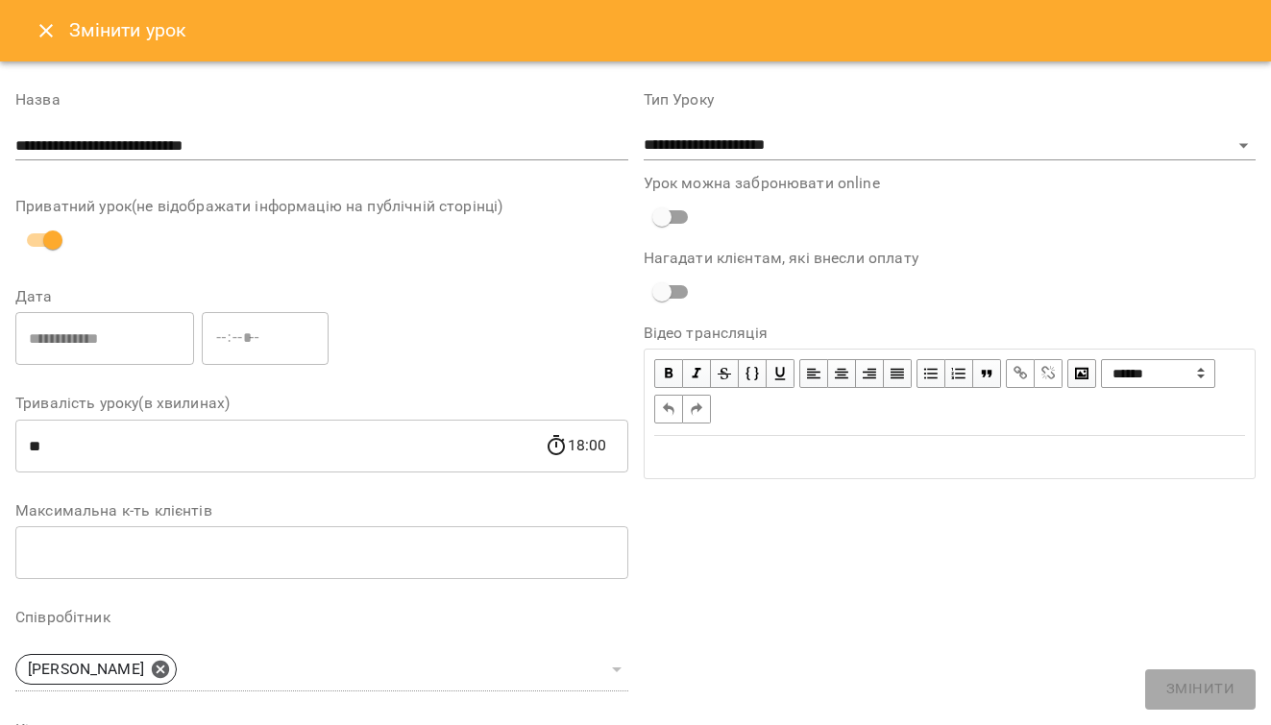
click at [194, 337] on input "**********" at bounding box center [104, 339] width 179 height 54
click at [40, 36] on icon "Close" at bounding box center [46, 30] width 23 height 23
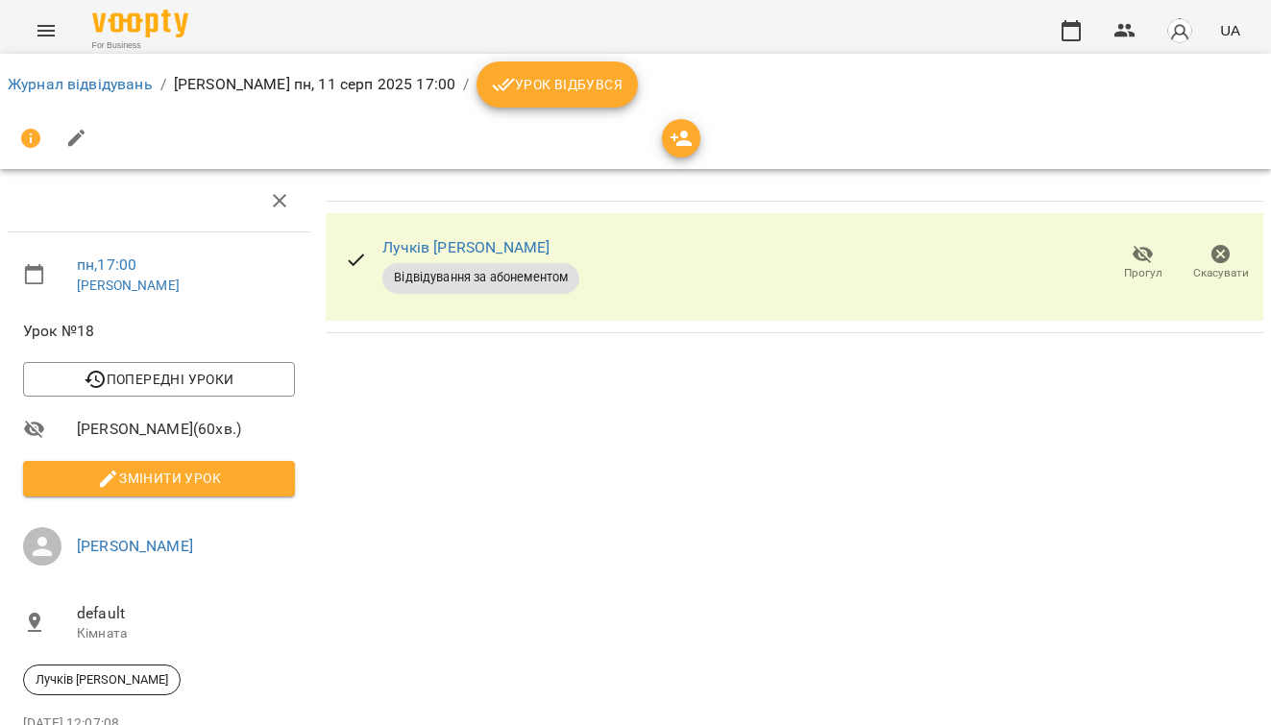
scroll to position [0, 0]
click at [420, 249] on link "[PERSON_NAME]" at bounding box center [465, 247] width 167 height 18
click at [121, 72] on ol "Журнал відвідувань / Мартович Валентина Миколаївна пн, 11 серп 2025 17:00 / Уро…" at bounding box center [635, 84] width 1255 height 46
click at [128, 84] on link "Журнал відвідувань" at bounding box center [80, 84] width 145 height 18
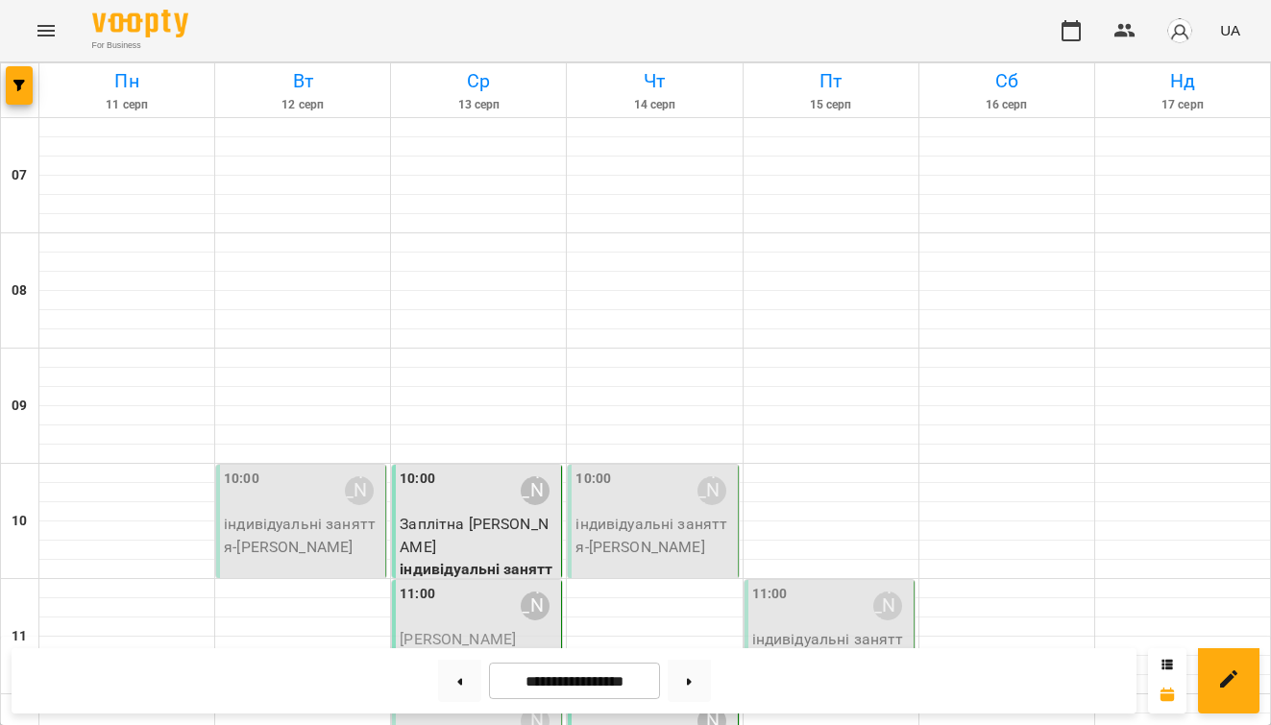
scroll to position [772, 0]
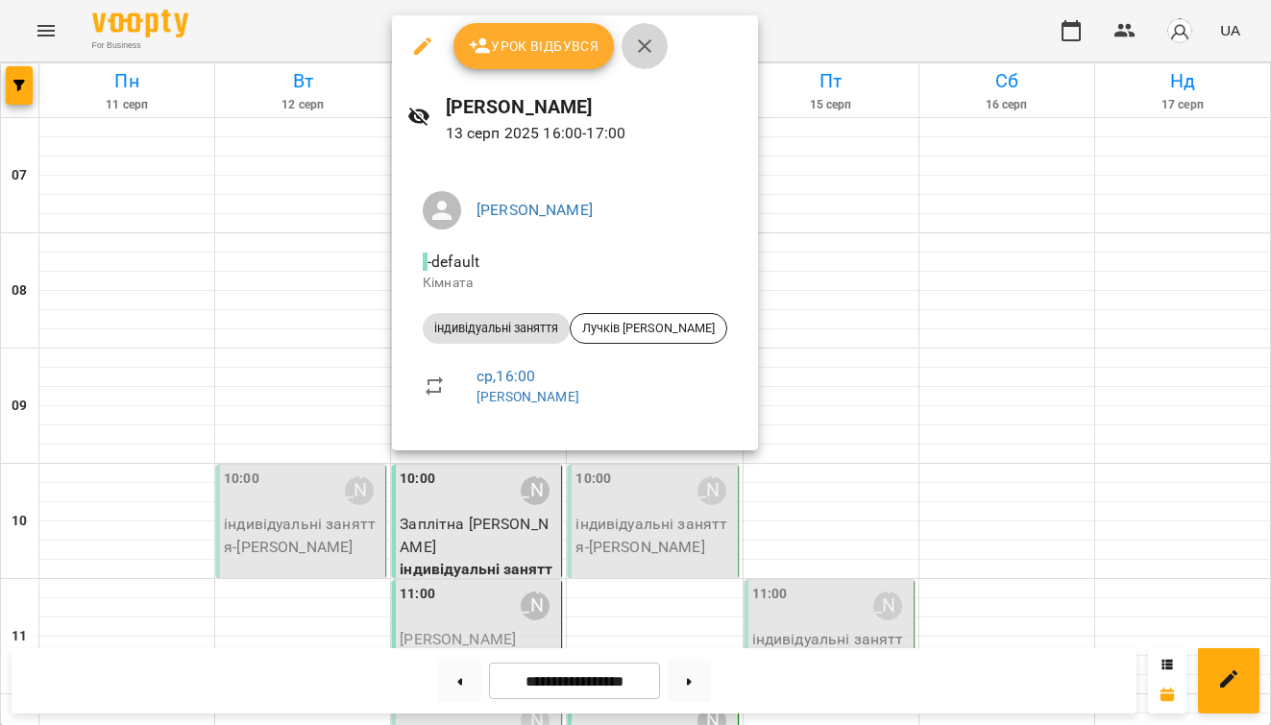
click at [647, 55] on icon "button" at bounding box center [644, 46] width 23 height 23
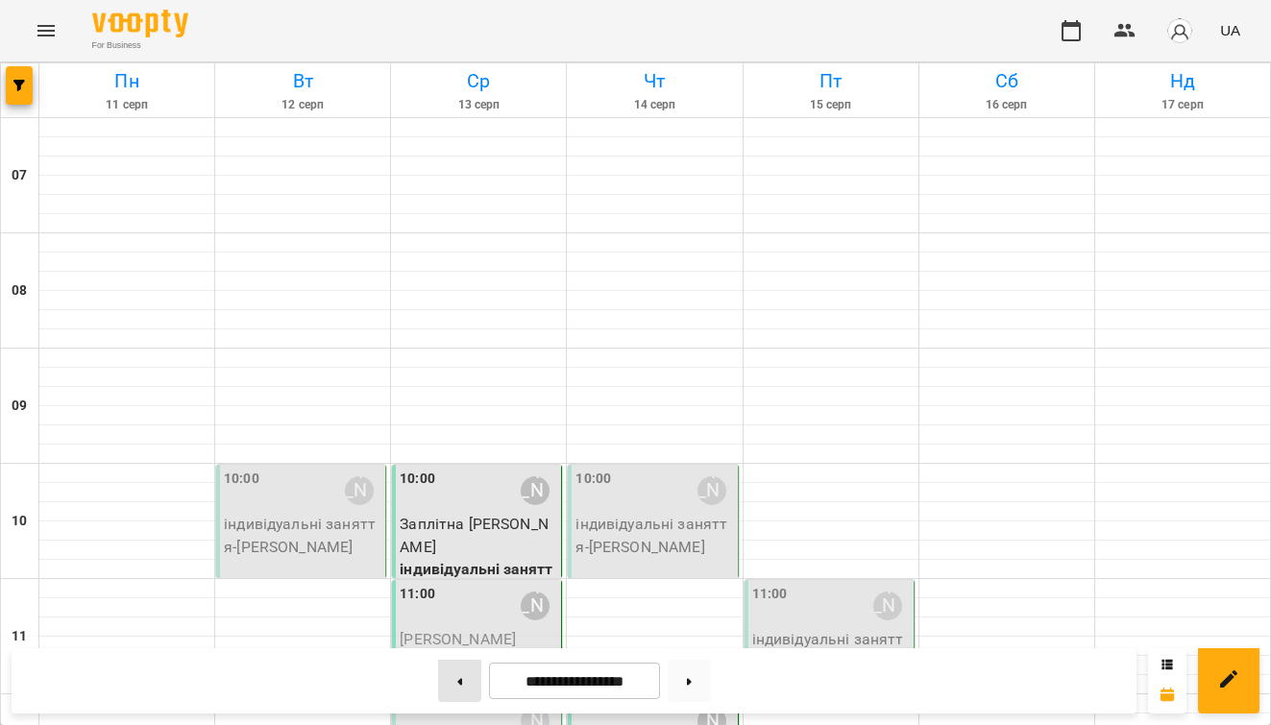
click at [448, 687] on button at bounding box center [459, 681] width 43 height 42
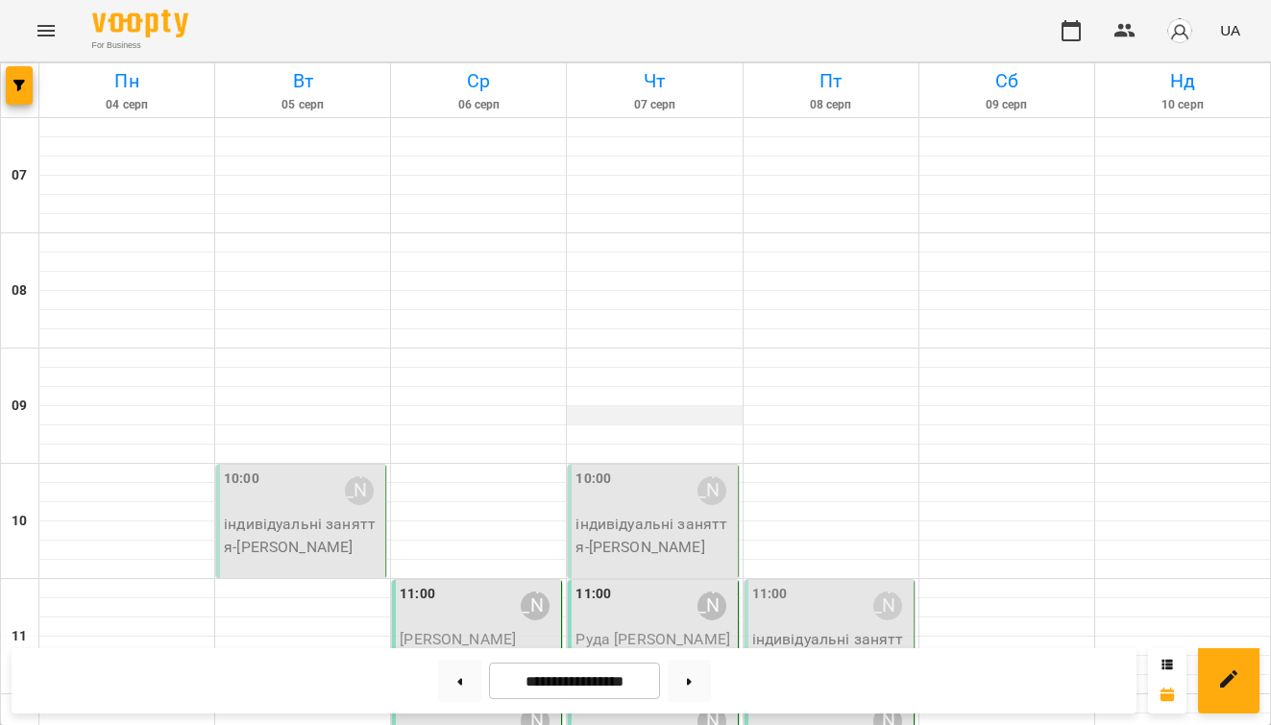
scroll to position [501, 0]
click at [707, 677] on button at bounding box center [688, 681] width 43 height 42
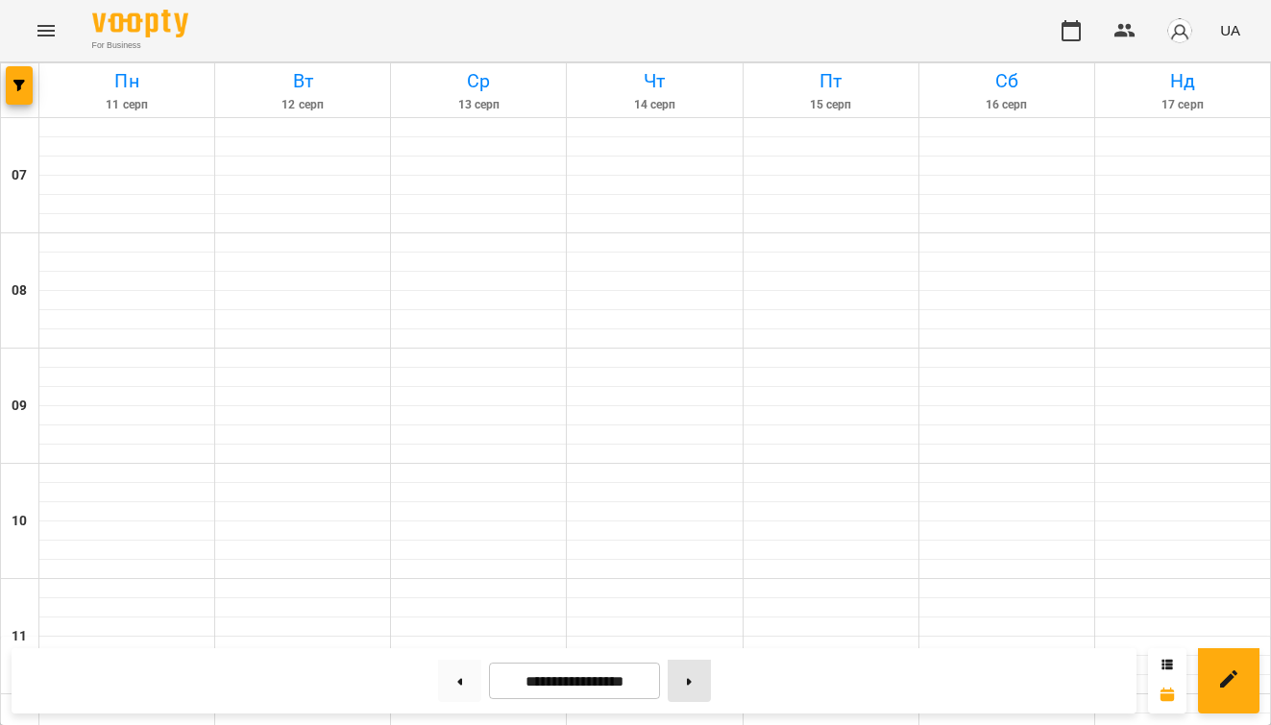
type input "**********"
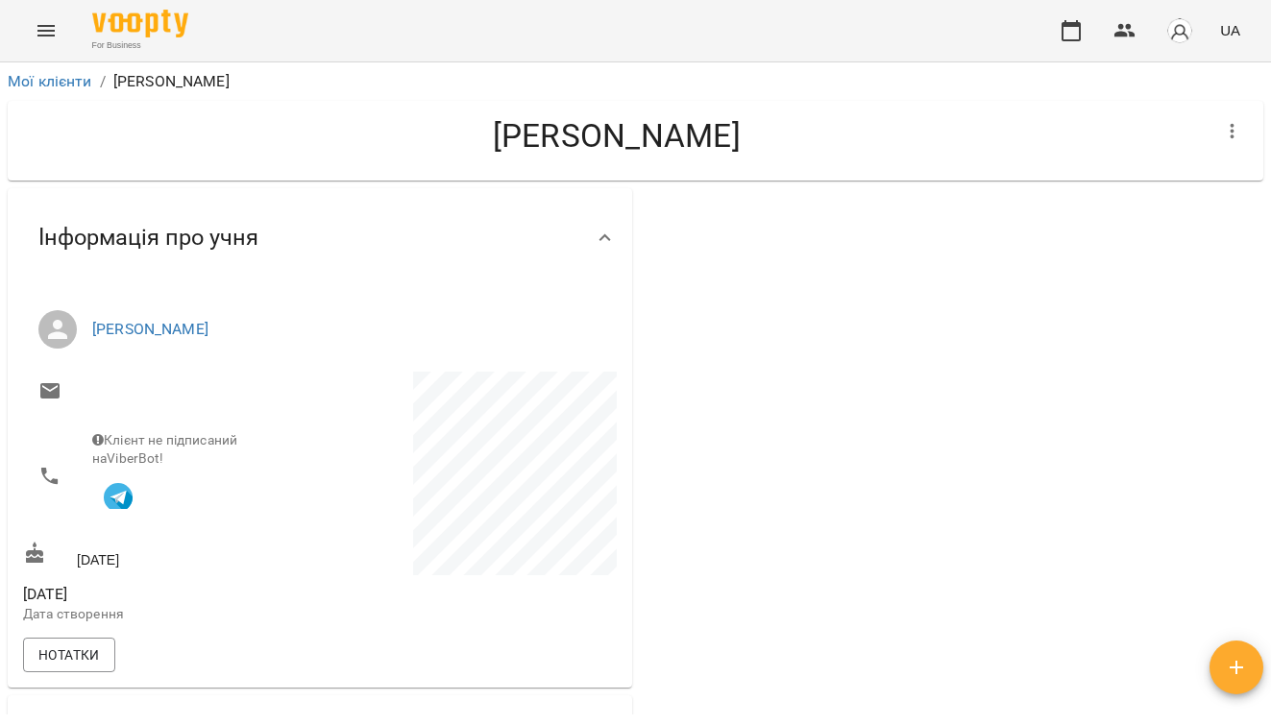
click at [1224, 122] on icon "button" at bounding box center [1232, 131] width 23 height 23
click at [1219, 137] on li "Заморозка" at bounding box center [1187, 131] width 133 height 35
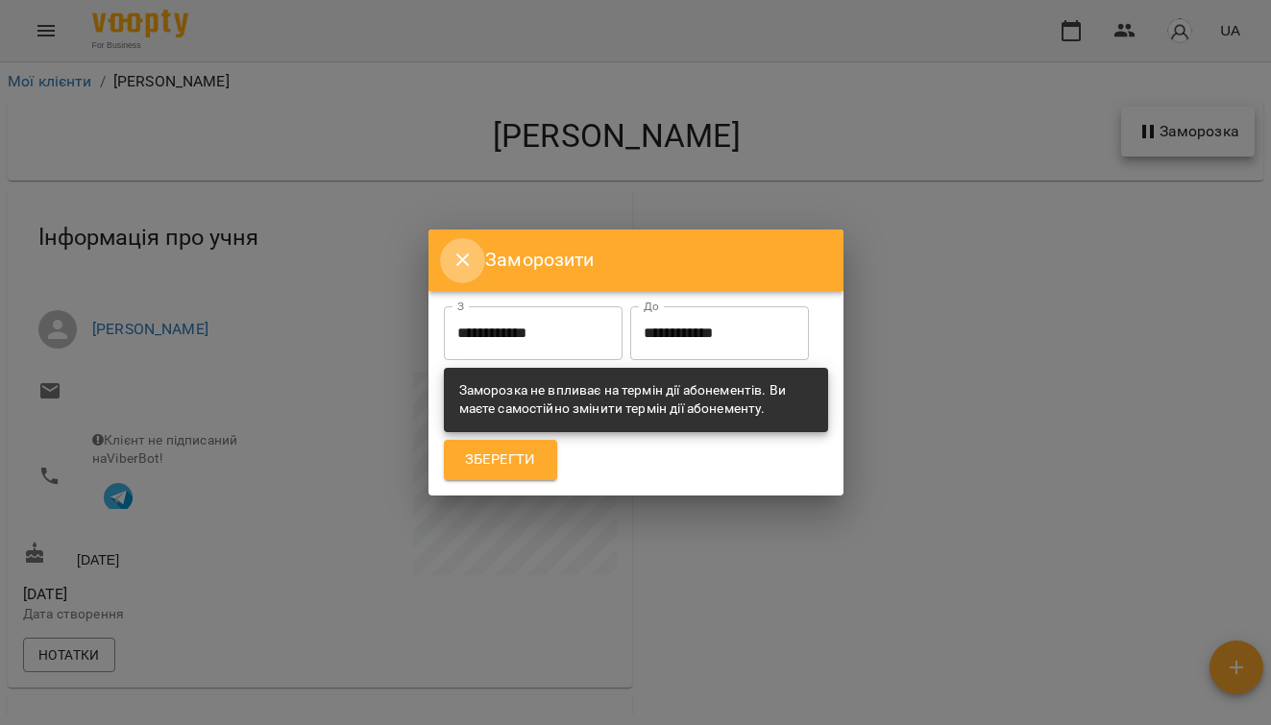
click at [467, 254] on icon "Close" at bounding box center [461, 260] width 13 height 13
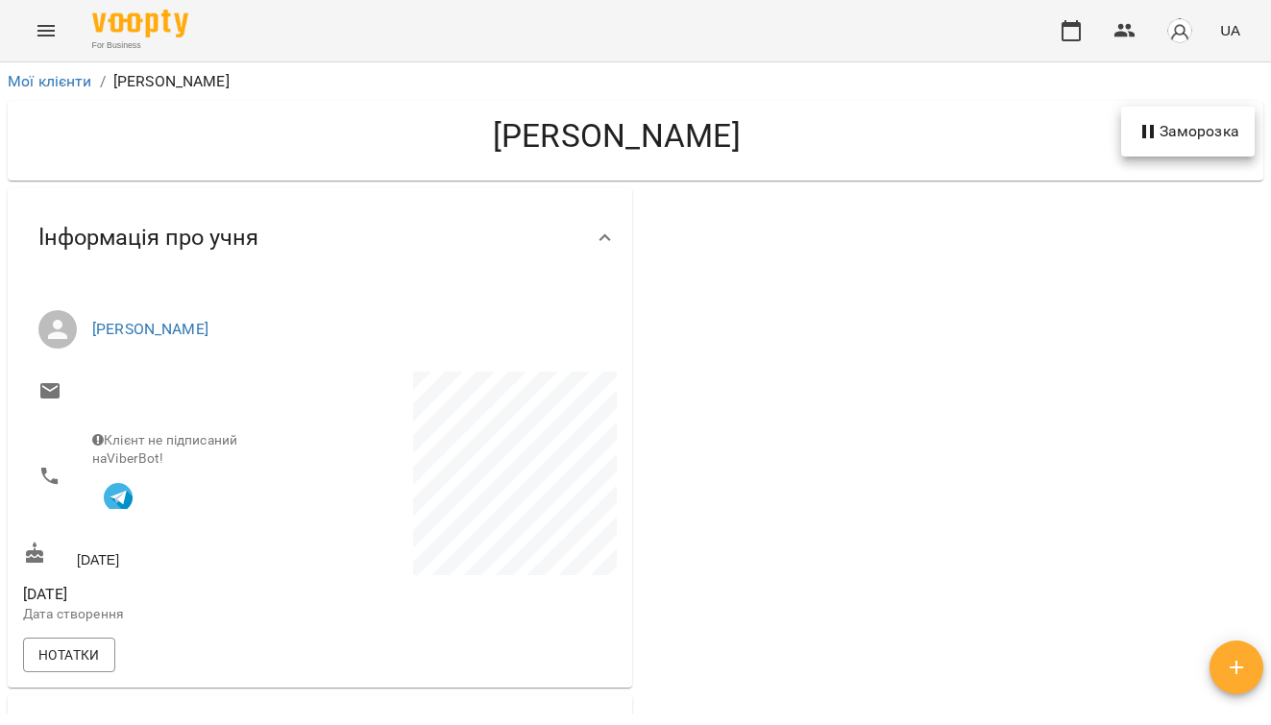
click at [78, 78] on div at bounding box center [635, 362] width 1271 height 725
click at [78, 85] on link "Мої клієнти" at bounding box center [50, 81] width 85 height 18
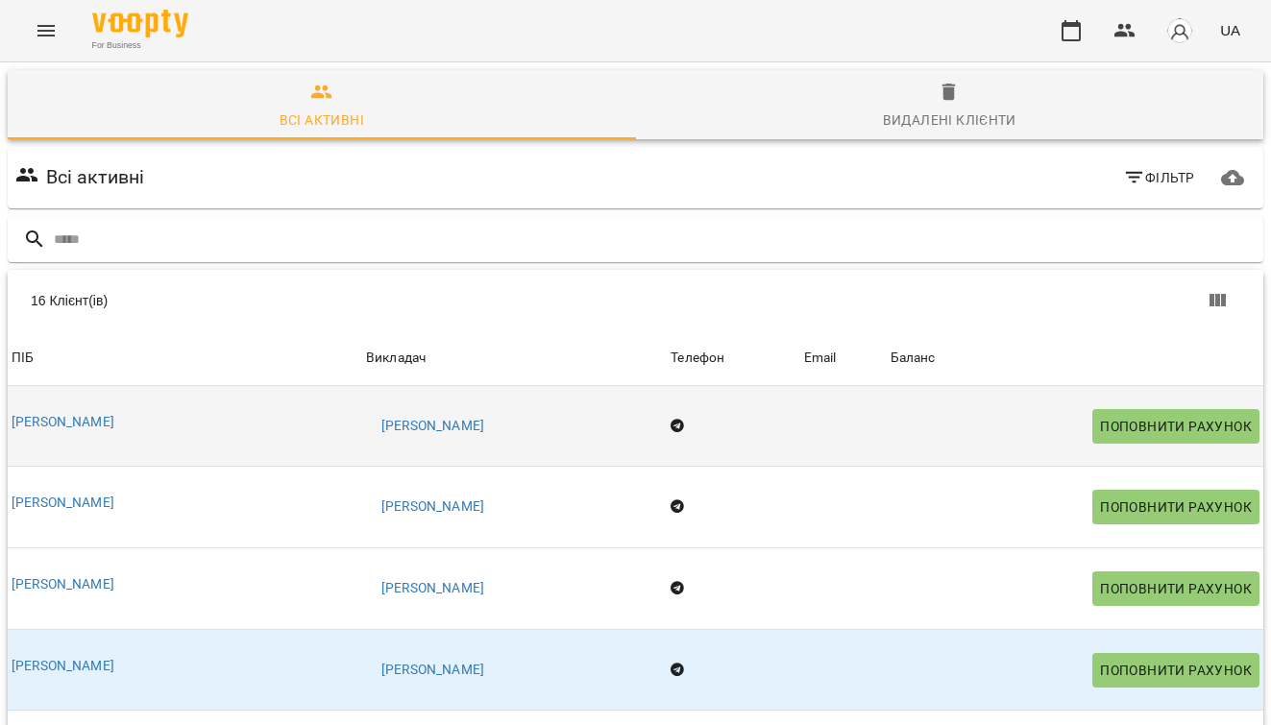
click at [1148, 419] on span "Поповнити рахунок" at bounding box center [1176, 426] width 152 height 23
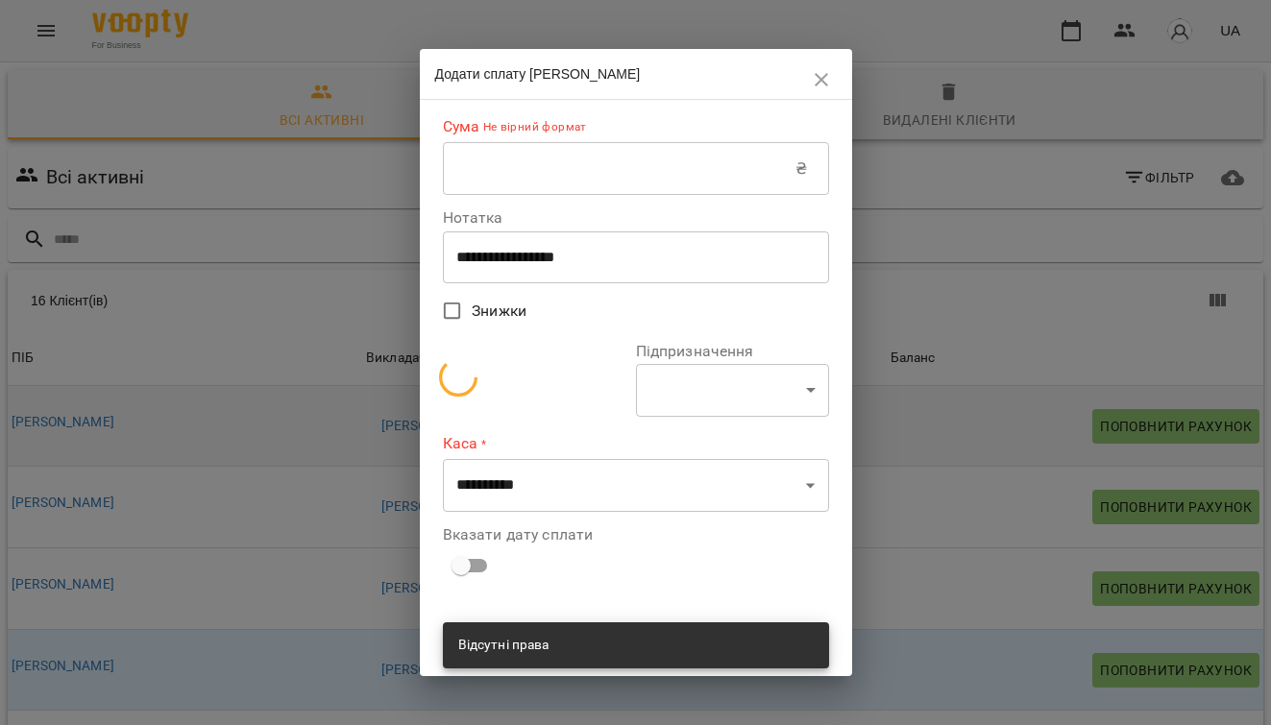
select select "**********"
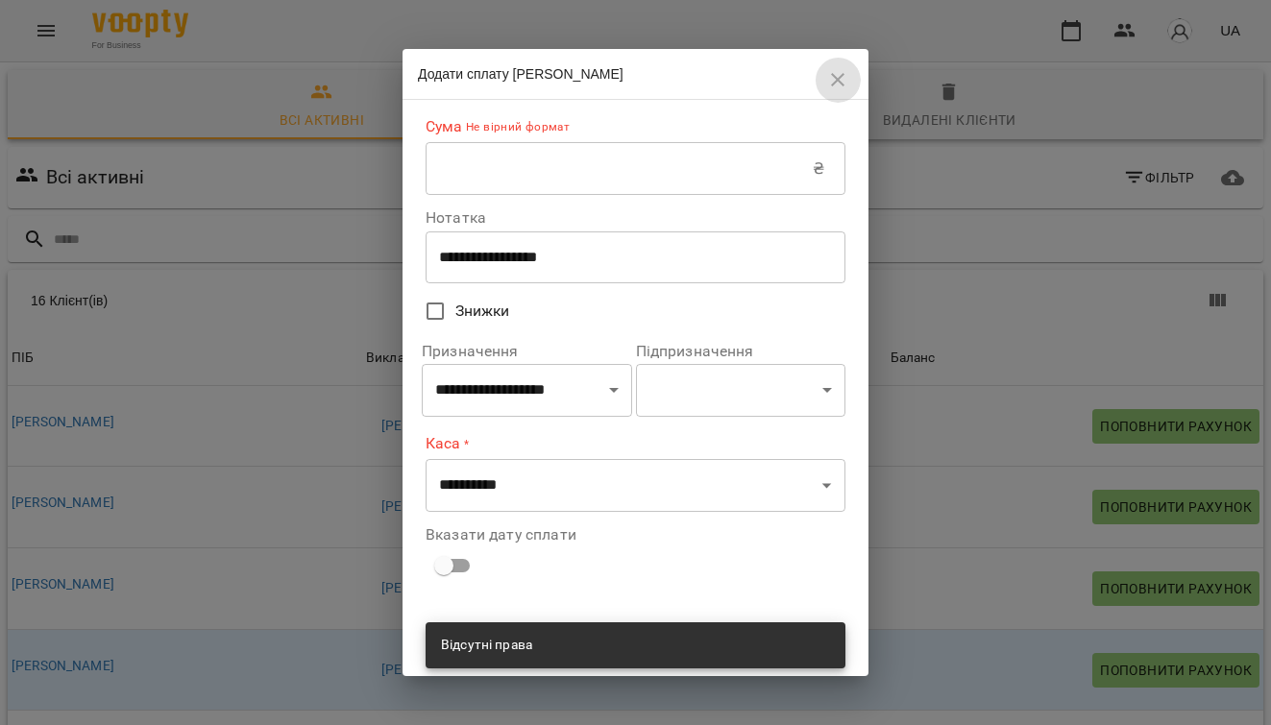
click at [837, 77] on icon "button" at bounding box center [837, 79] width 23 height 23
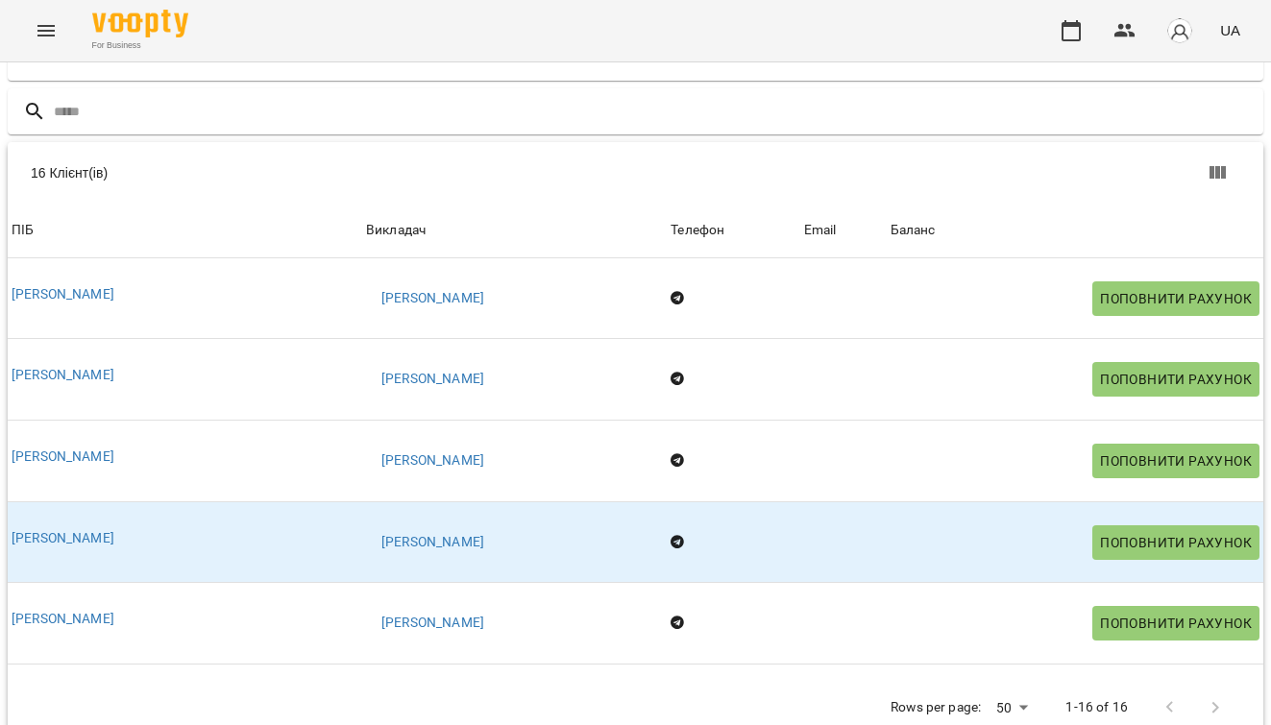
click at [55, 19] on icon "Menu" at bounding box center [46, 30] width 23 height 23
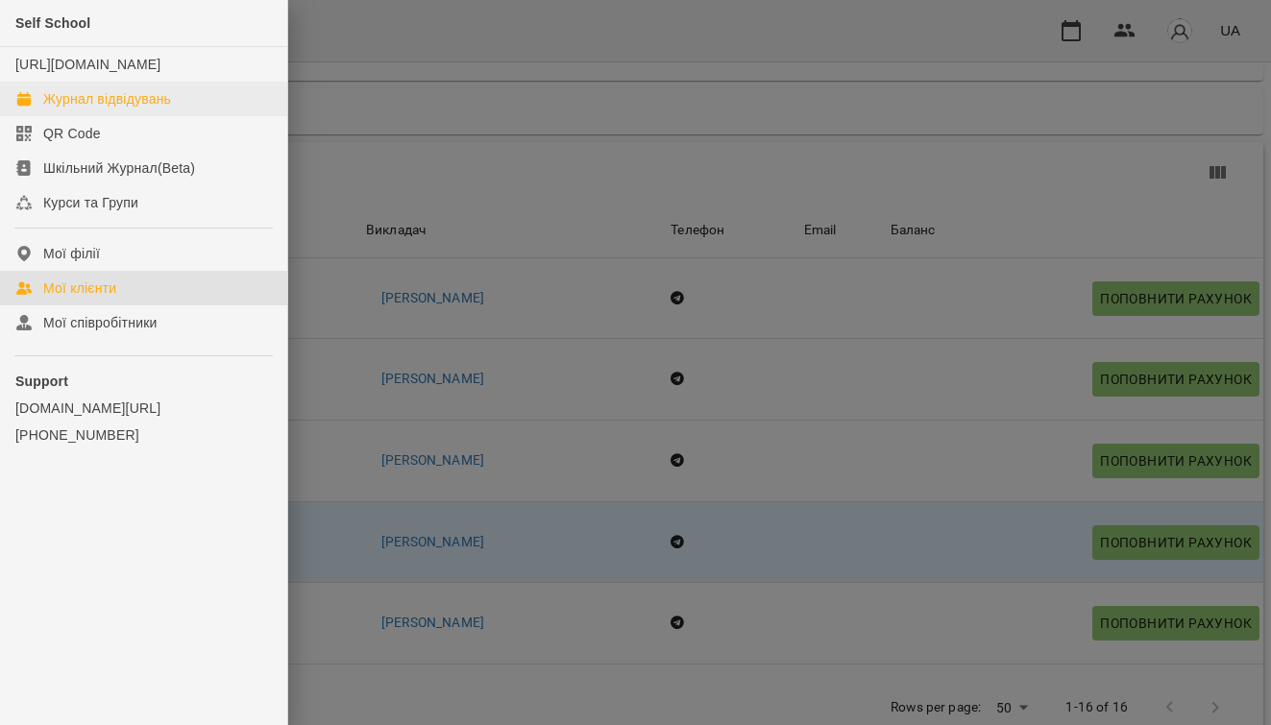
click at [127, 106] on link "Журнал відвідувань" at bounding box center [143, 99] width 287 height 35
